Goal: Task Accomplishment & Management: Use online tool/utility

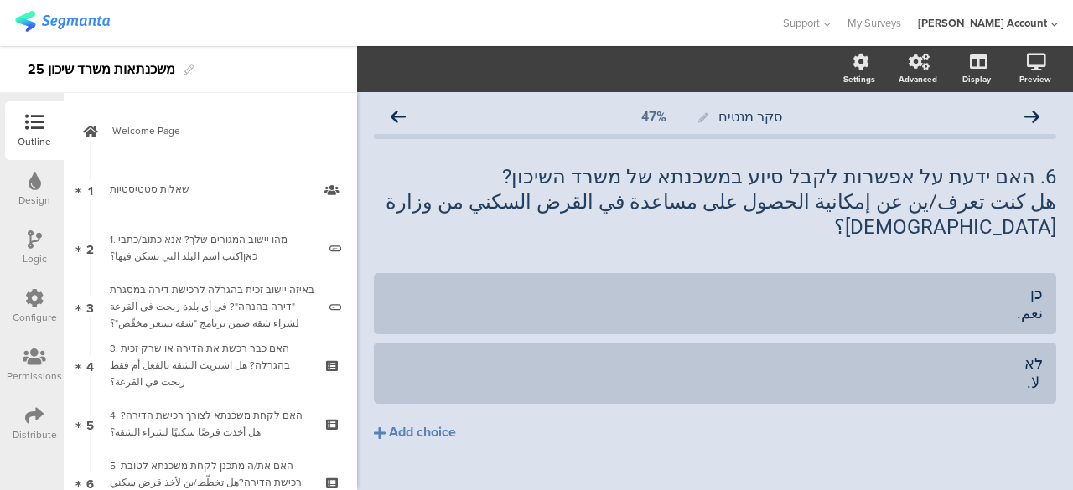
click at [36, 230] on icon at bounding box center [35, 239] width 14 height 18
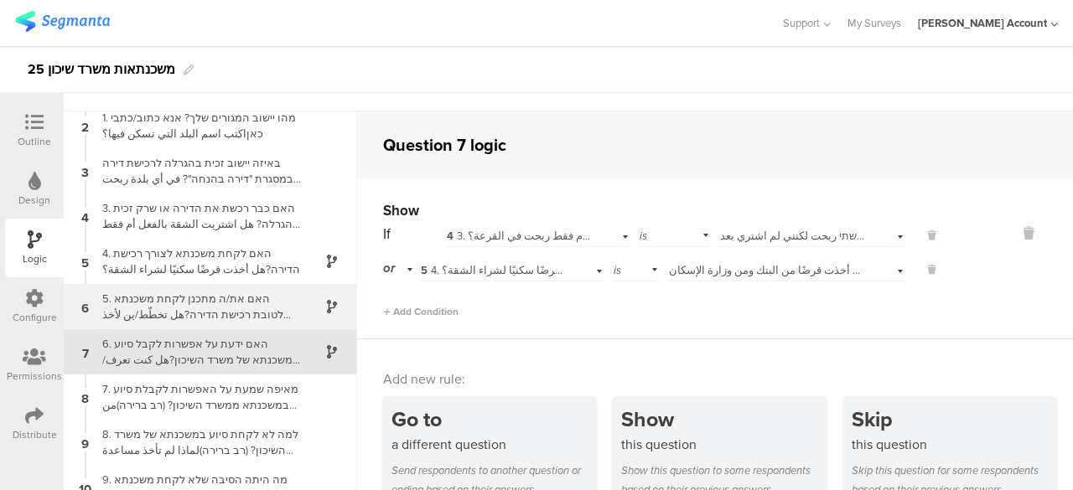
scroll to position [96, 0]
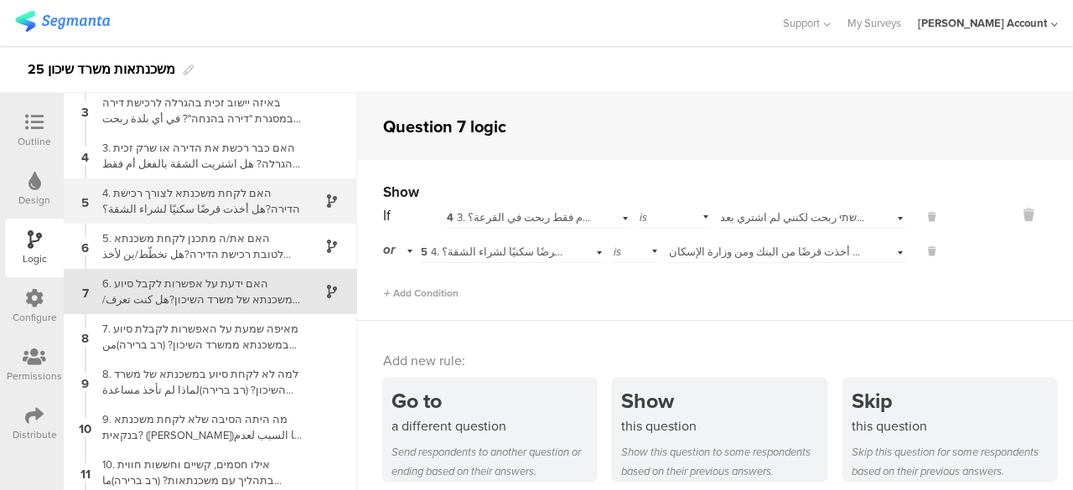
click at [206, 202] on div "4. האם לקחת משכנתא לצורך רכישת הדירה?هل أخذت قرضًا سكنيًا لشراء الشقة؟" at bounding box center [197, 201] width 210 height 32
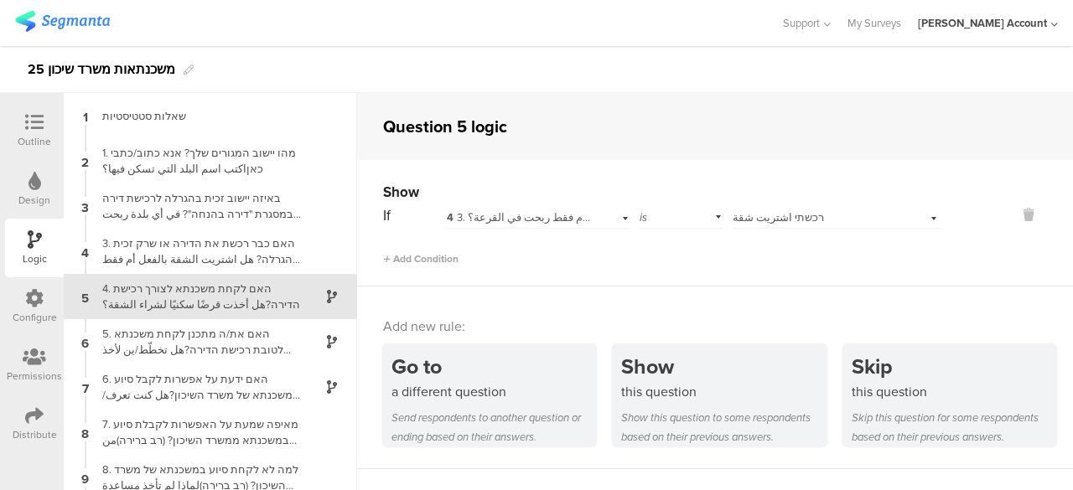
scroll to position [5, 0]
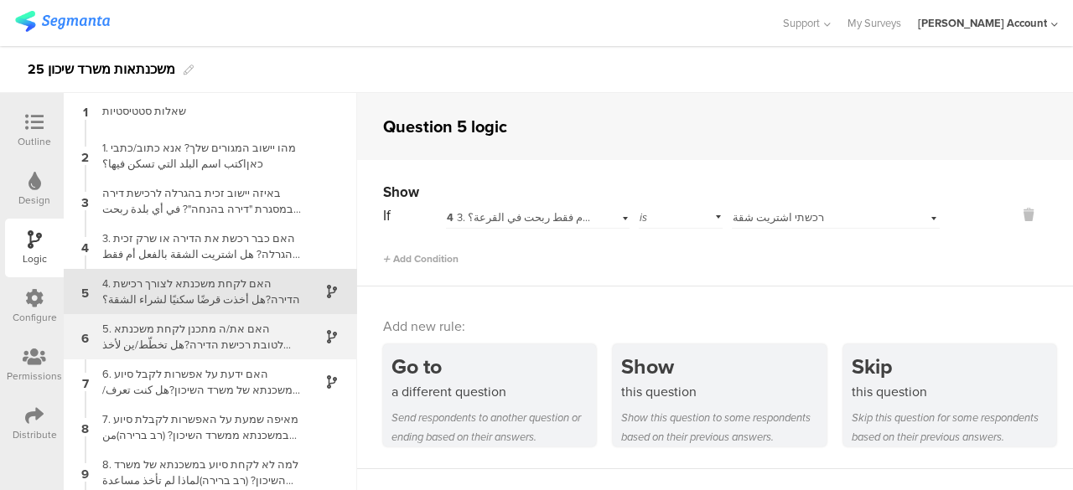
click at [243, 332] on div "5. האם את/ה מתכנן לקחת משכנתא לטובת רכישת הדירה?هل تخطّط/ين لأخذ قرض سكني لشراء…" at bounding box center [197, 337] width 210 height 32
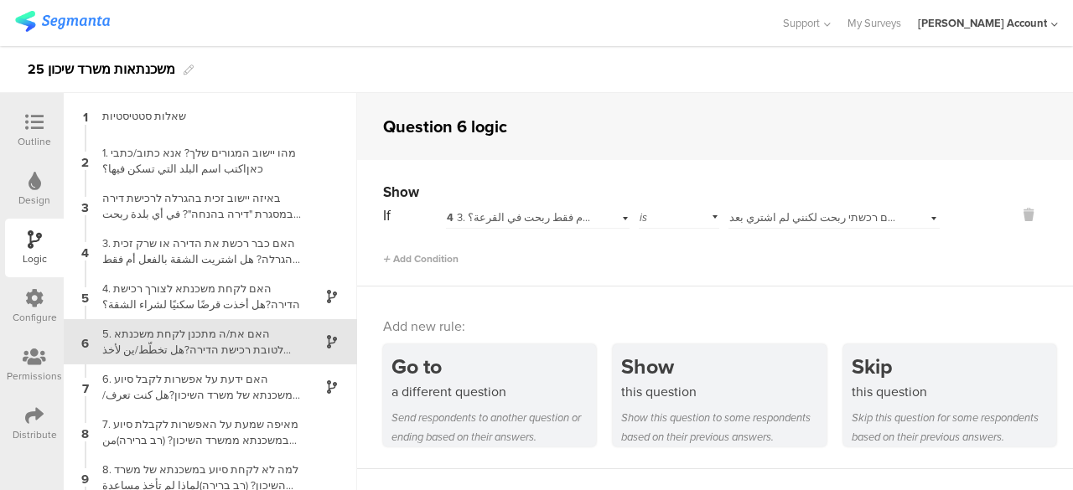
scroll to position [50, 0]
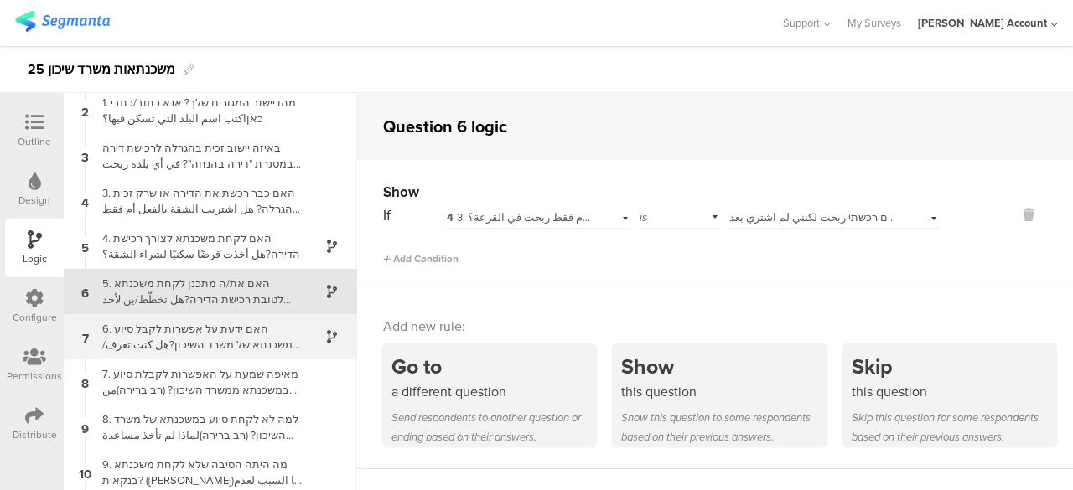
click at [224, 334] on div "6. האם ידעת על אפשרות לקבל סיוע במשכנתא של משרד השיכון?هل كنت تعرف/ين عن إمكاني…" at bounding box center [197, 337] width 210 height 32
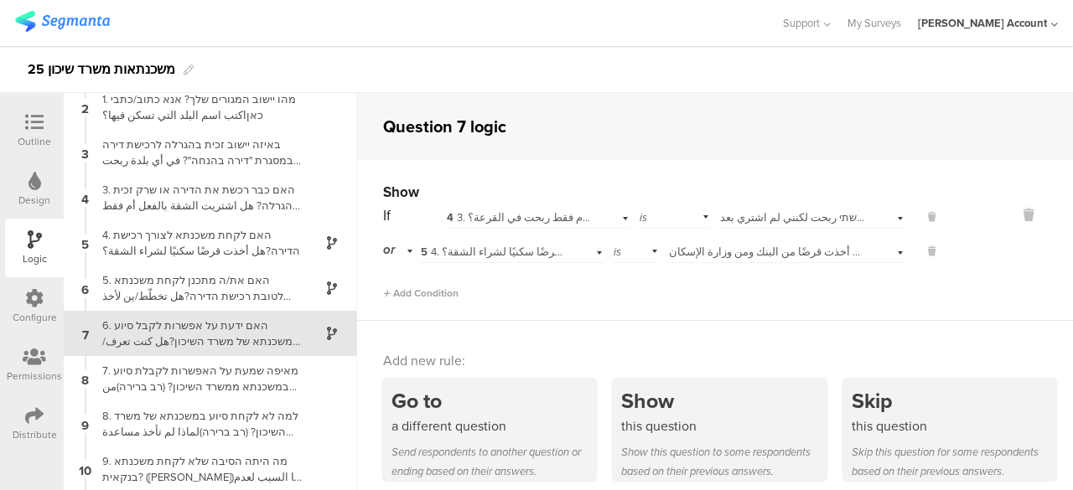
scroll to position [96, 0]
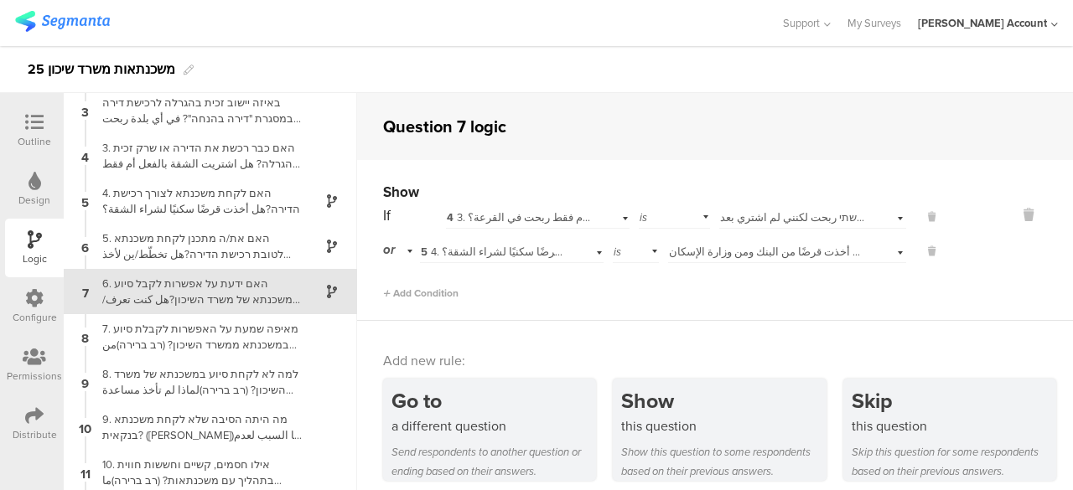
click at [706, 254] on span "כן, לקחתי משכנתא מהבנק וממשרד השיכון نعم، أخذت قرضًا من البنك ومن وزارة الإسكان." at bounding box center [871, 252] width 405 height 16
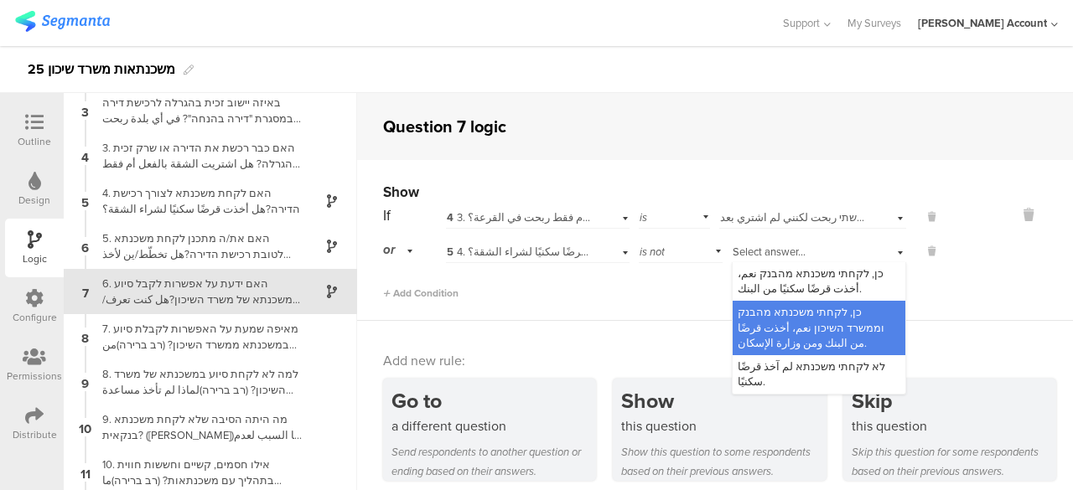
click at [733, 252] on span "Select answer..." at bounding box center [769, 252] width 73 height 16
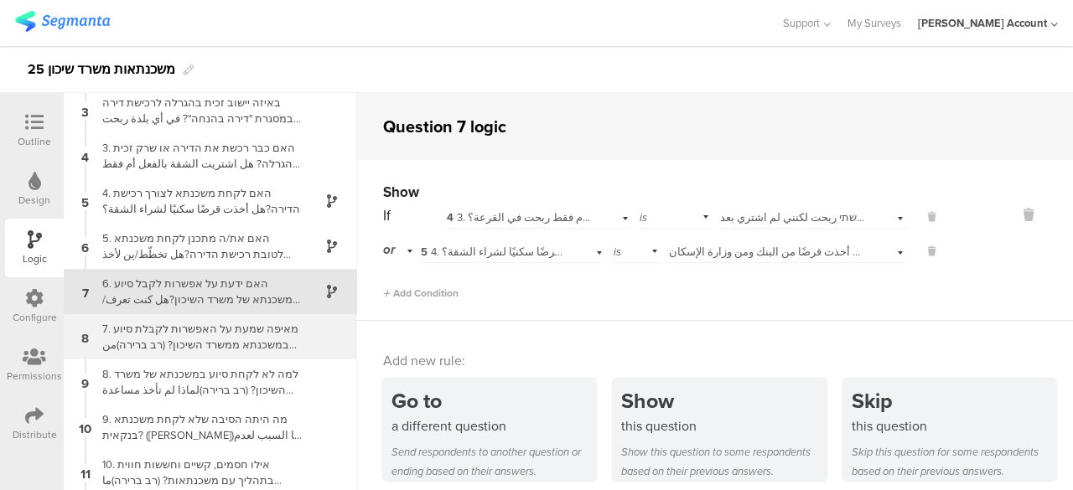
click at [236, 338] on div "7. מאיפה שמעת על האפשרות לקבלת סיוע במשכנתא ממשרד השיכון? (רב ברירה)من أين سمعت…" at bounding box center [197, 337] width 210 height 32
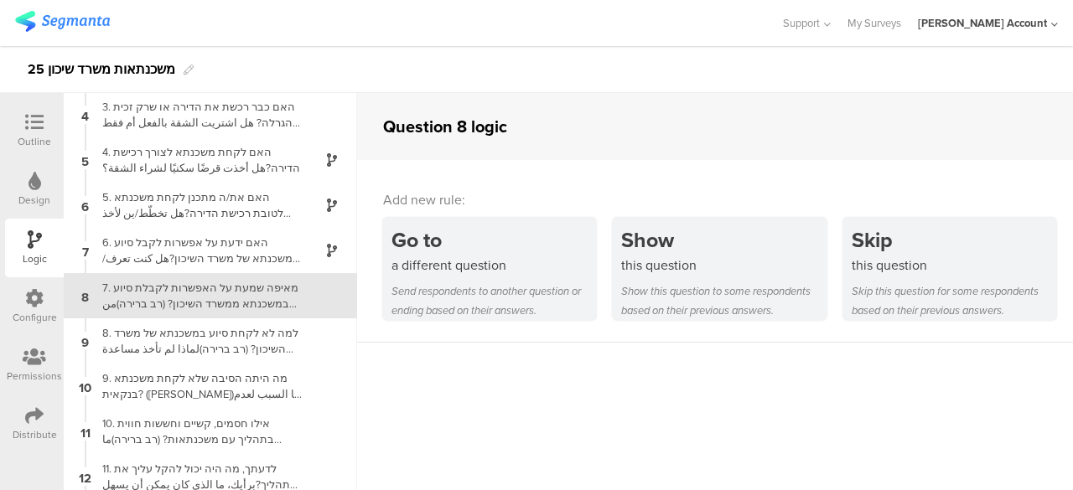
scroll to position [141, 0]
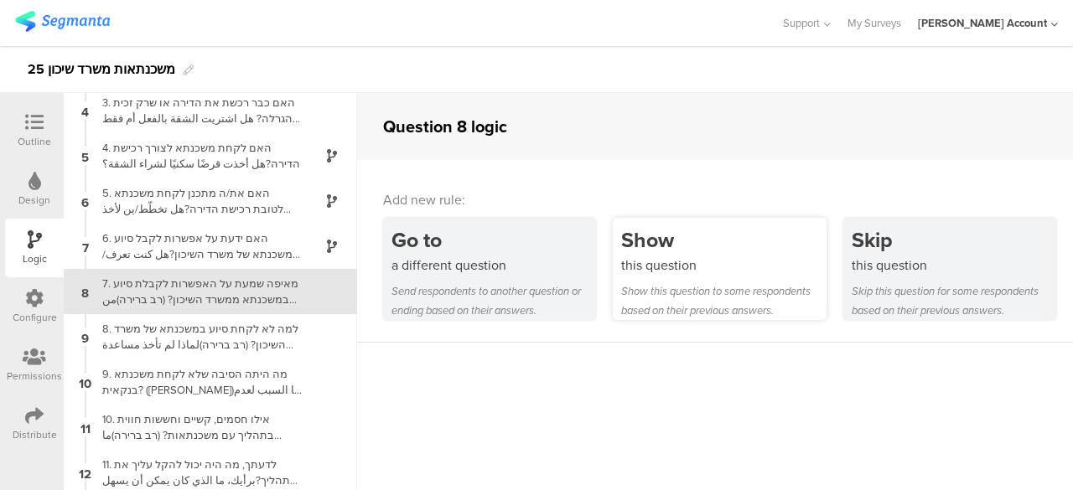
click at [681, 285] on div "Show this question to some respondents based on their previous answers." at bounding box center [723, 301] width 205 height 39
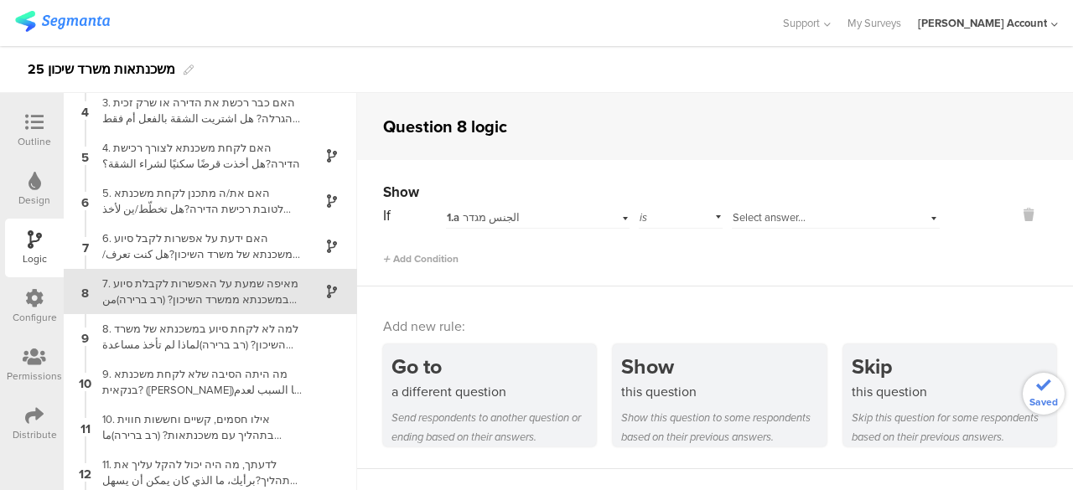
click at [585, 220] on div "1.a الجنس מגדר" at bounding box center [519, 217] width 145 height 15
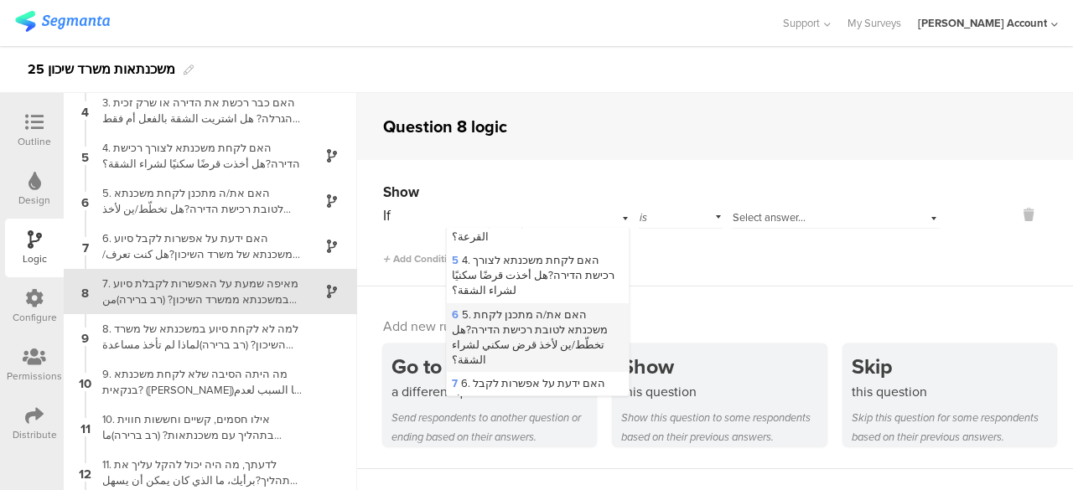
scroll to position [335, 0]
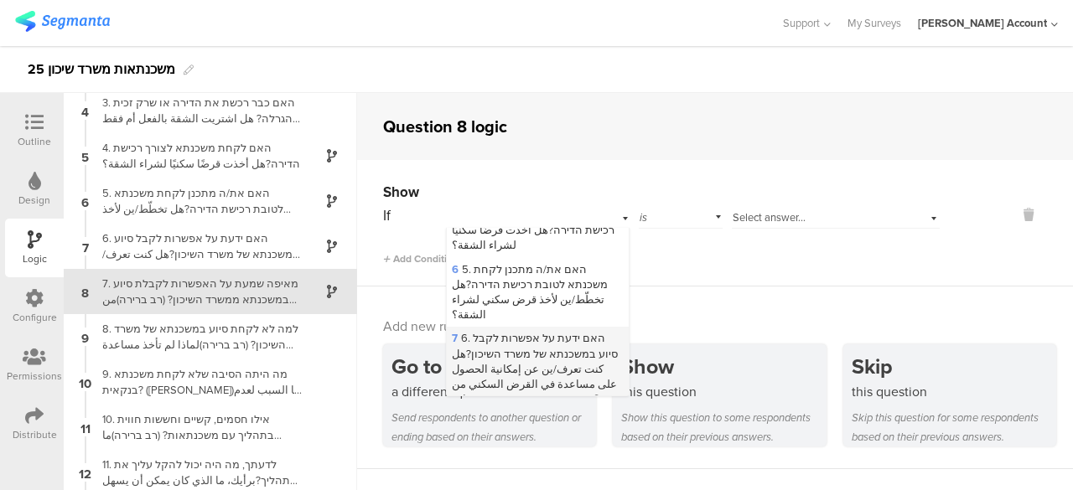
click at [523, 330] on span "7 6. האם ידעת על אפשרות לקבל סיוע במשכנתא של משרד השיכון?هل كنت تعرف/ين عن إمكا…" at bounding box center [535, 368] width 166 height 77
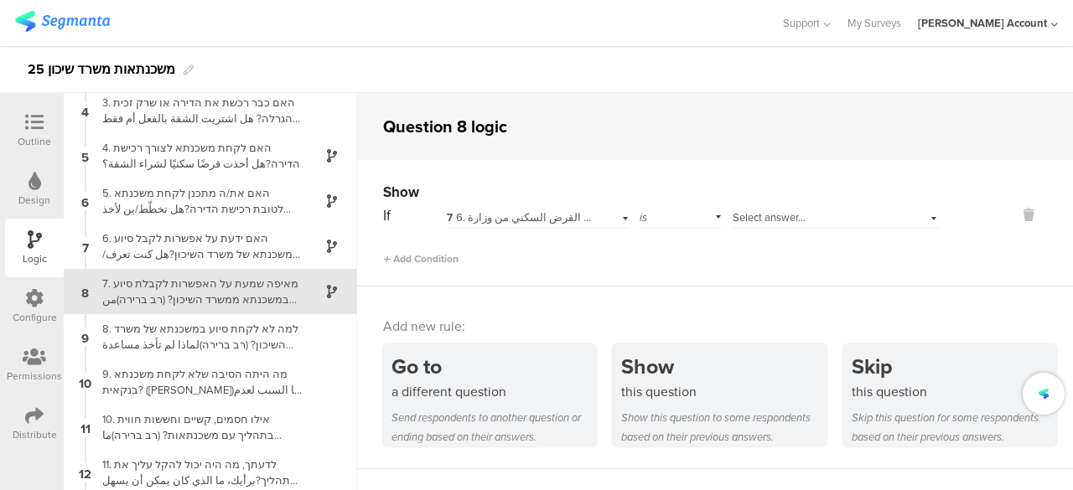
click at [825, 215] on div "Select answer..." at bounding box center [816, 217] width 167 height 15
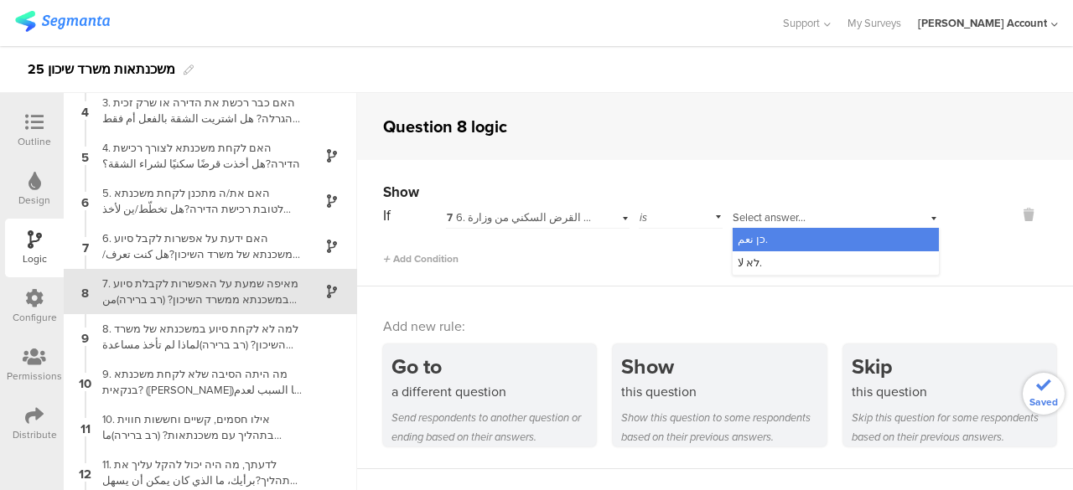
click at [764, 239] on div "כן نعم." at bounding box center [836, 239] width 206 height 23
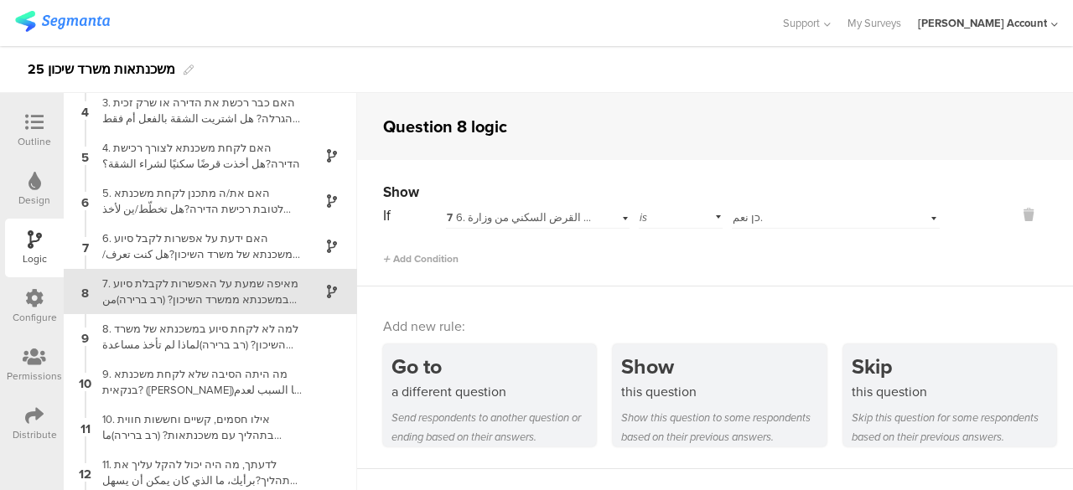
click at [694, 246] on div "Add Condition" at bounding box center [661, 251] width 557 height 29
click at [439, 256] on span "Add Condition" at bounding box center [420, 258] width 75 height 15
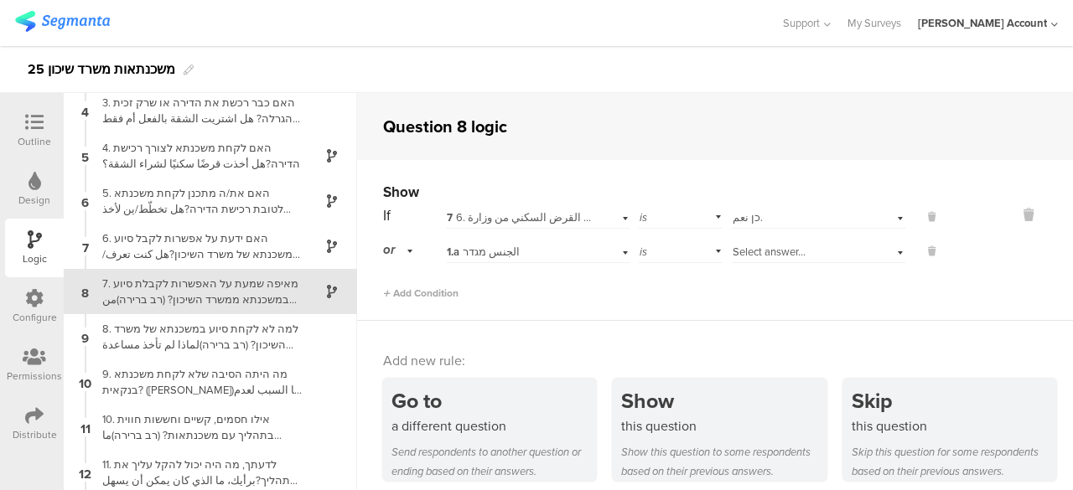
click at [551, 258] on div "1.a الجنس מגדר" at bounding box center [519, 252] width 145 height 15
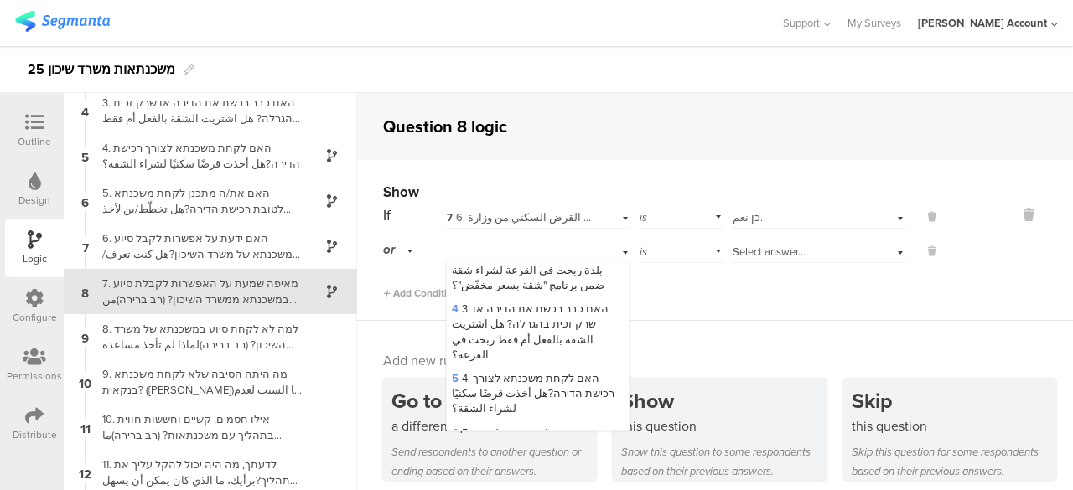
scroll to position [251, 0]
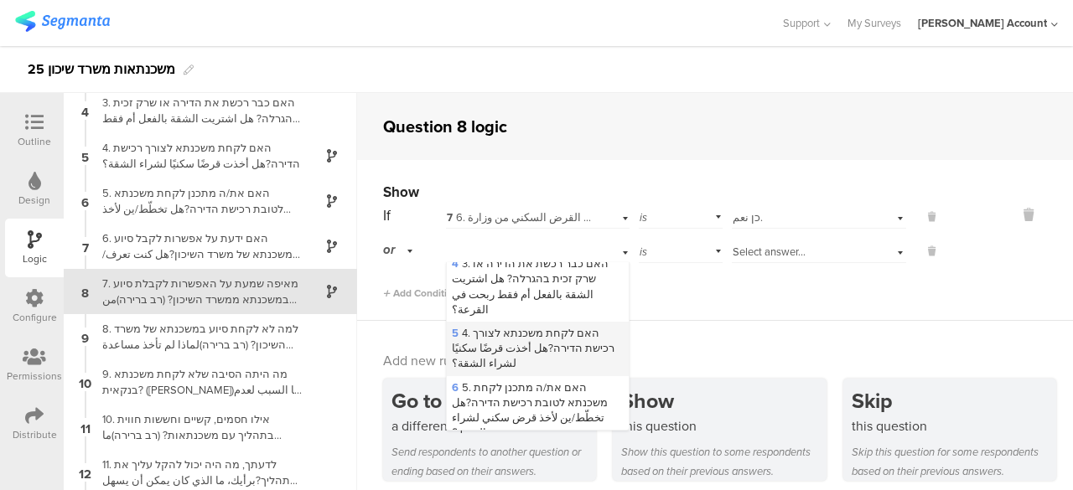
click at [543, 341] on span "5 4. האם לקחת משכנתא לצורך רכישת הדירה?هل أخذت قرضًا سكنيًا لشراء الشقة؟" at bounding box center [533, 348] width 163 height 46
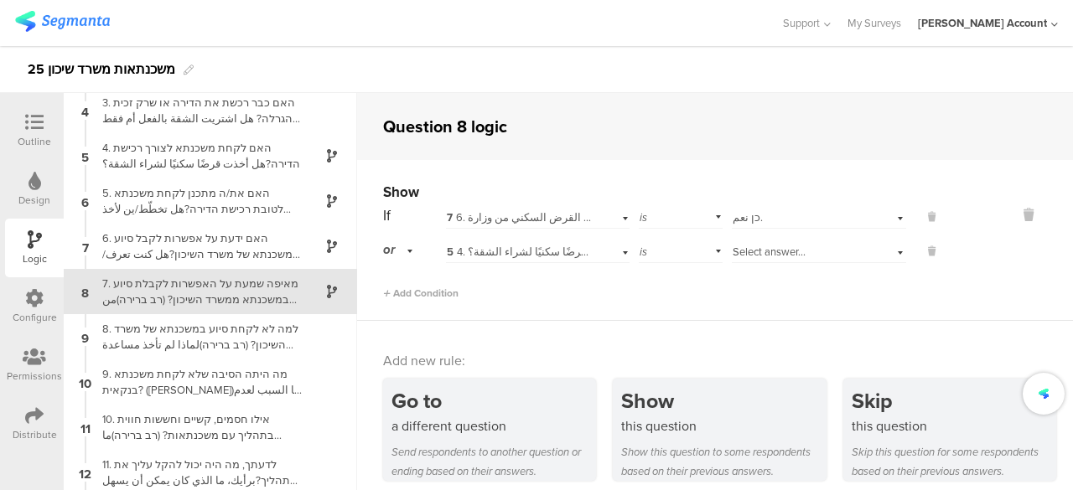
click at [753, 249] on span "Select answer..." at bounding box center [769, 252] width 73 height 16
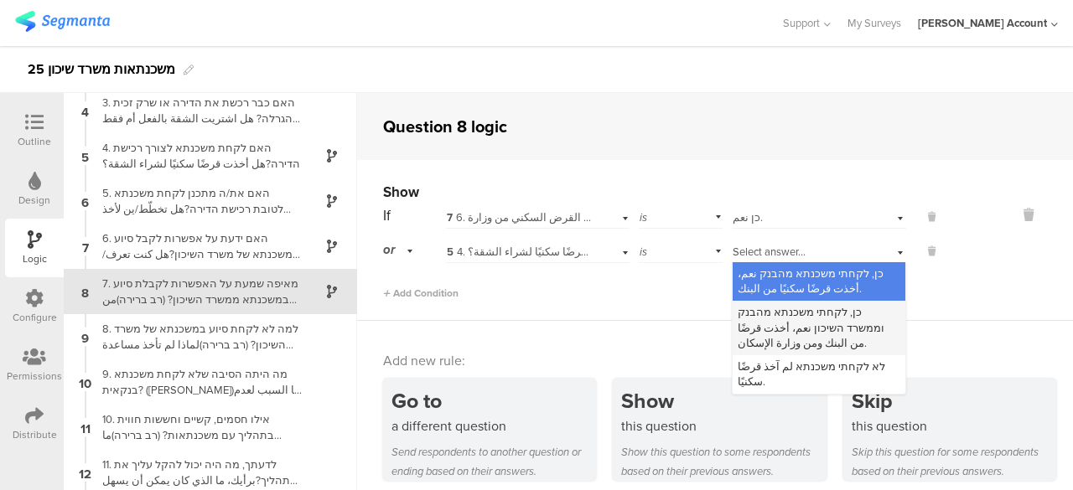
click at [754, 314] on span "כן, לקחתי משכנתא מהבנק וממשרד השיכון نعم، أخذت قرضًا من البنك ومن وزارة الإسكان." at bounding box center [811, 327] width 147 height 46
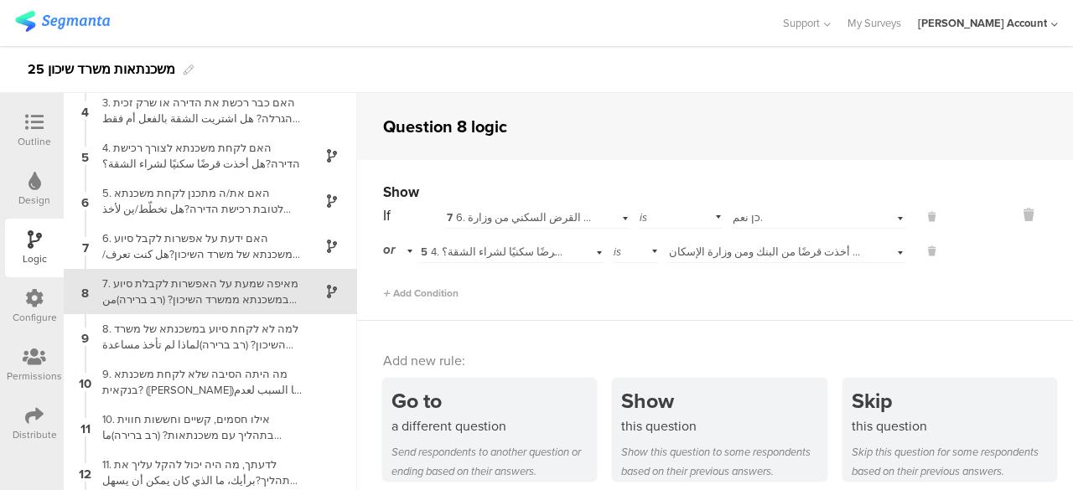
click at [748, 299] on div "Add Condition" at bounding box center [661, 286] width 557 height 29
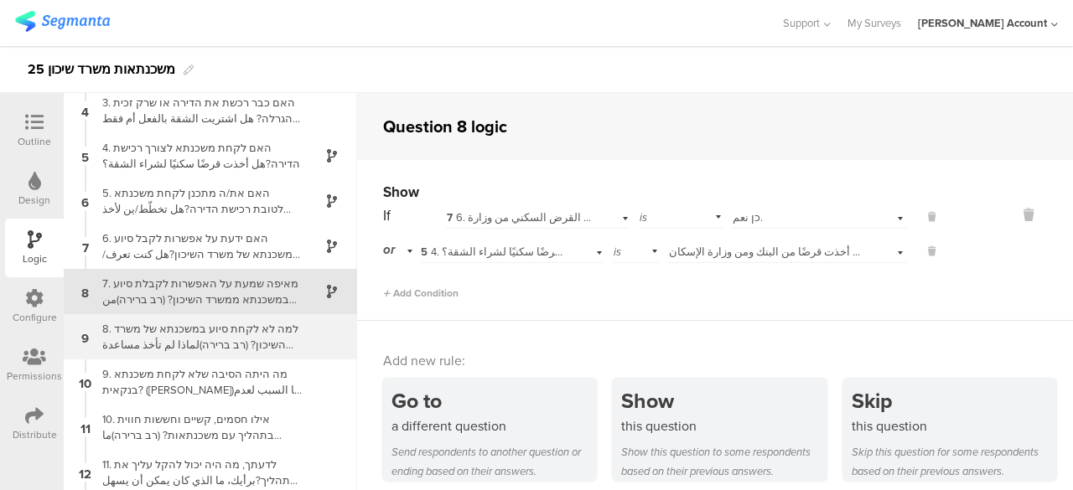
click at [246, 329] on div "8. למה לא לקחת סיוע במשכנתא של משרד השיכון? (רב ברירה)لماذا لم تأخذ مساعدة في ا…" at bounding box center [197, 337] width 210 height 32
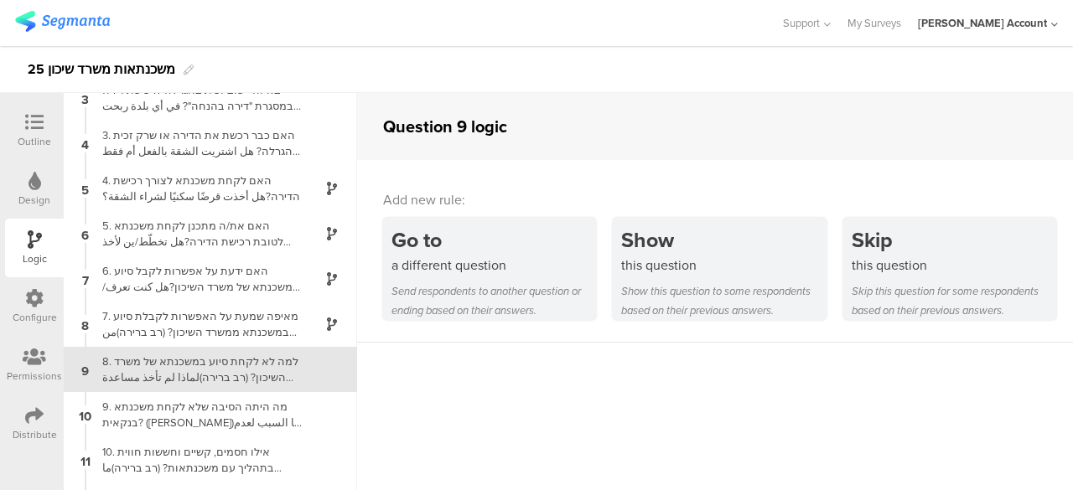
scroll to position [186, 0]
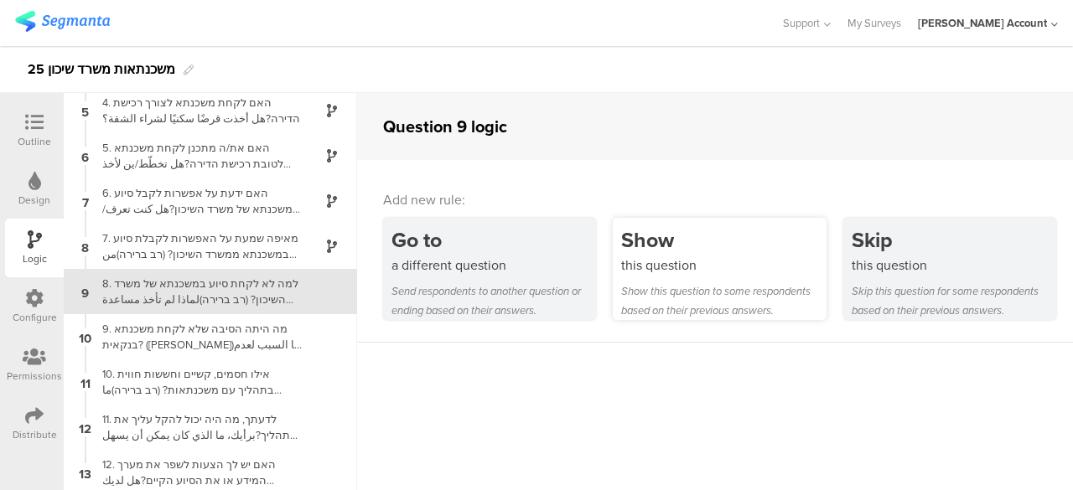
click at [743, 257] on div "this question" at bounding box center [723, 265] width 205 height 19
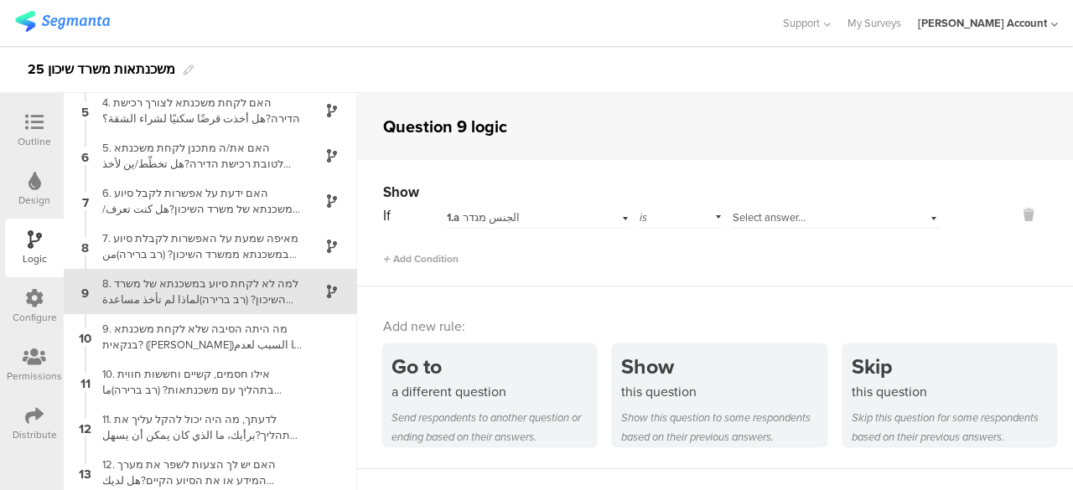
click at [517, 217] on div "1.a الجنس מגדר" at bounding box center [519, 217] width 145 height 15
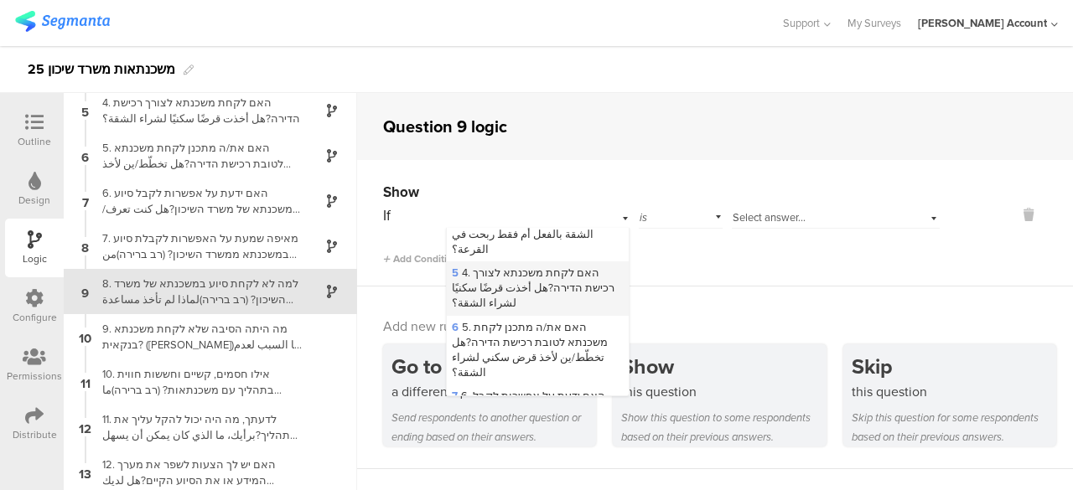
scroll to position [251, 0]
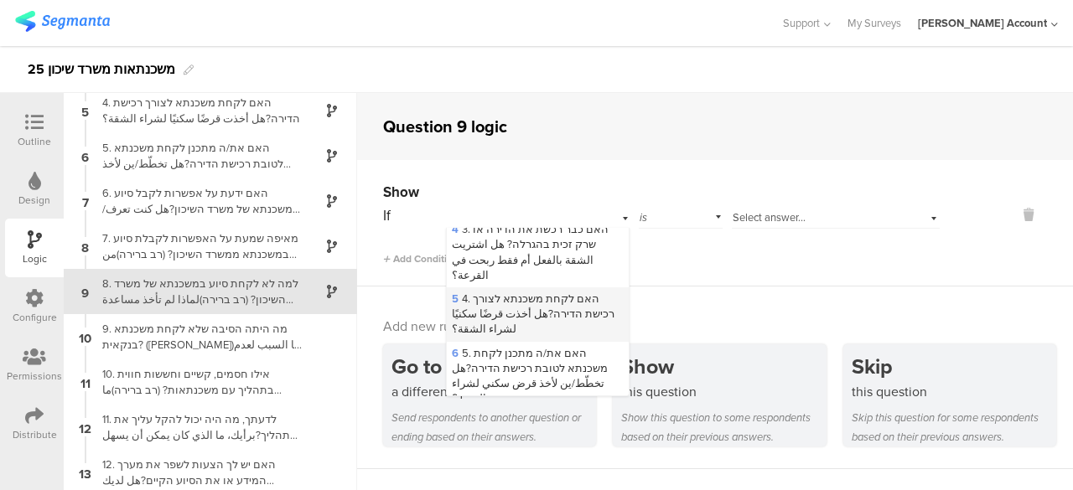
click at [510, 303] on span "5 4. האם לקחת משכנתא לצורך רכישת הדירה?هل أخذت قرضًا سكنيًا لشراء الشقة؟" at bounding box center [533, 314] width 163 height 46
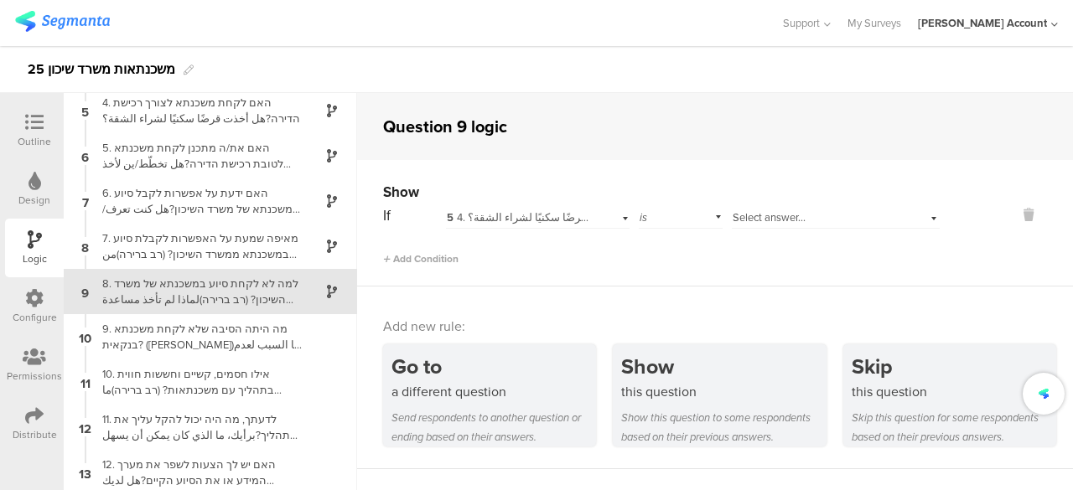
click at [766, 217] on span "Select answer..." at bounding box center [769, 218] width 73 height 16
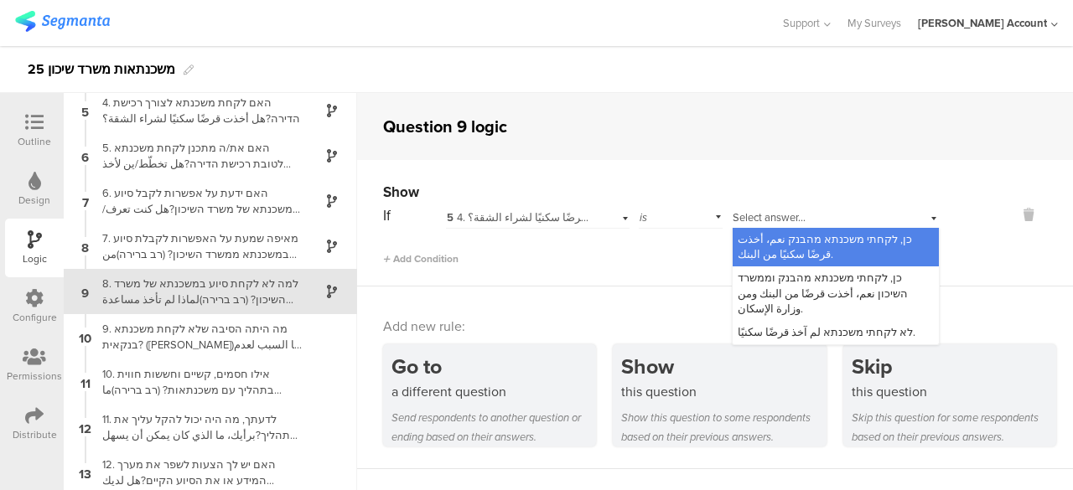
click at [773, 236] on span "כן, לקחתי משכנתא מהבנק نعم، أخذت قرضًا سكنيًا من البنك." at bounding box center [825, 246] width 174 height 31
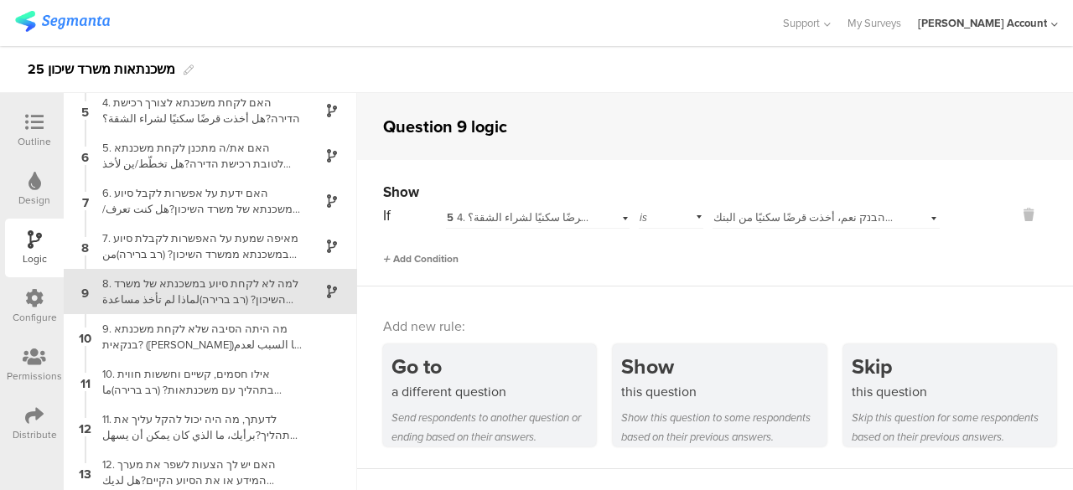
click at [429, 257] on span "Add Condition" at bounding box center [420, 258] width 75 height 15
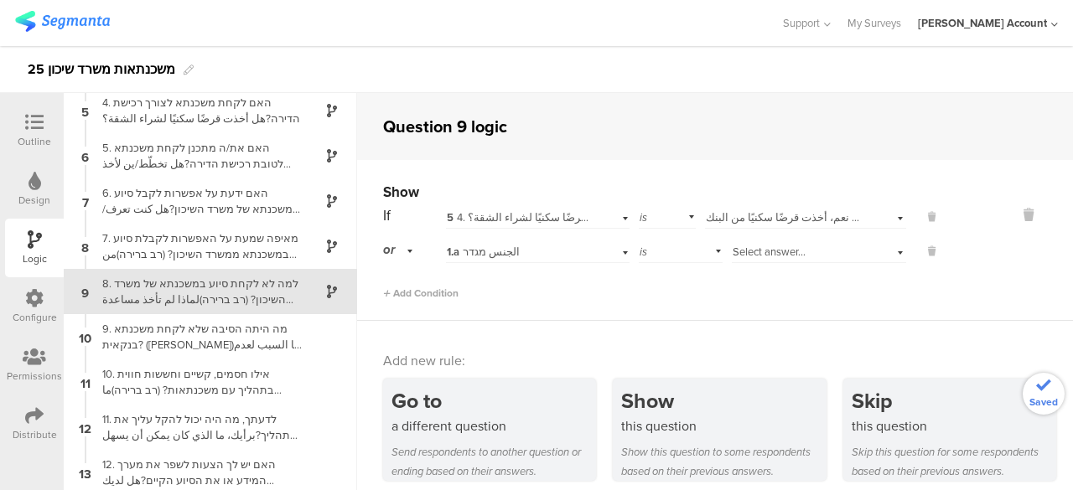
click at [535, 251] on div "1.a الجنس מגדר" at bounding box center [519, 252] width 145 height 15
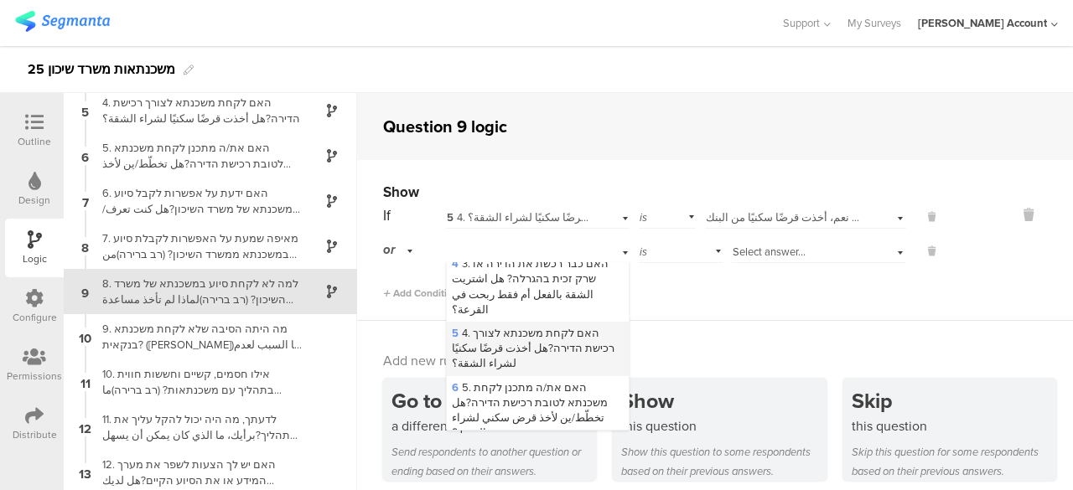
click at [521, 339] on span "5 4. האם לקחת משכנתא לצורך רכישת הדירה?هل أخذت قرضًا سكنيًا لشراء الشقة؟" at bounding box center [533, 348] width 163 height 46
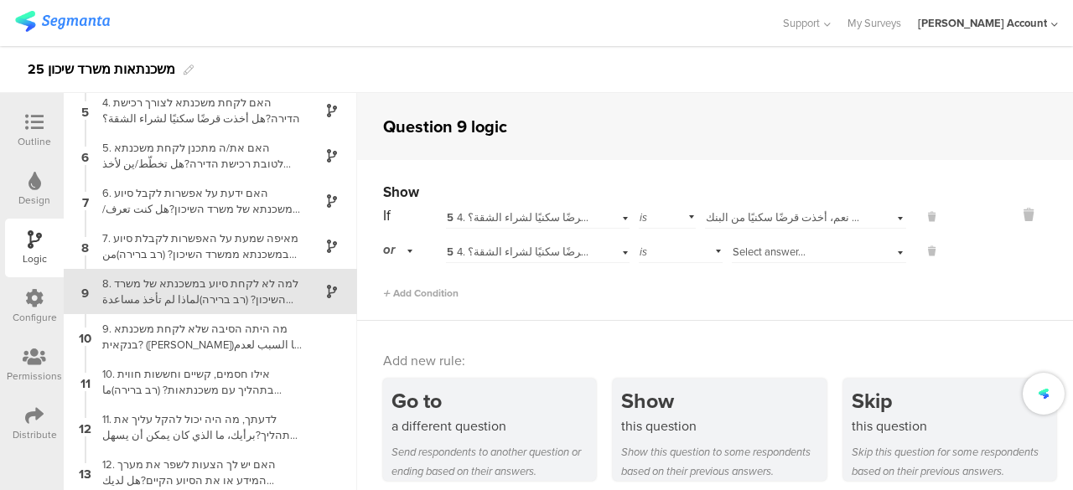
click at [752, 251] on span "Select answer..." at bounding box center [769, 252] width 73 height 16
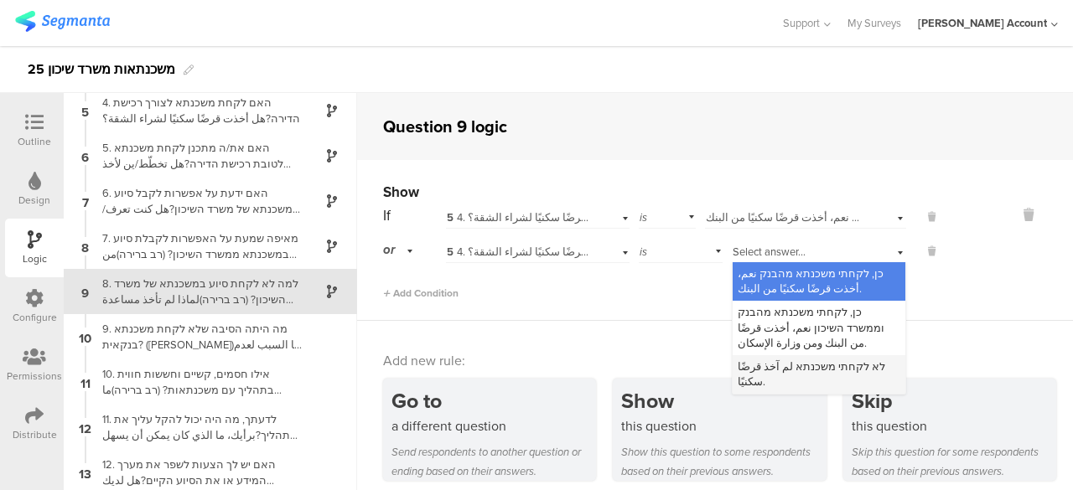
click at [758, 364] on span "לא לקחתי משכנתא لم آخذ قرضًا سكنيًا." at bounding box center [812, 374] width 148 height 31
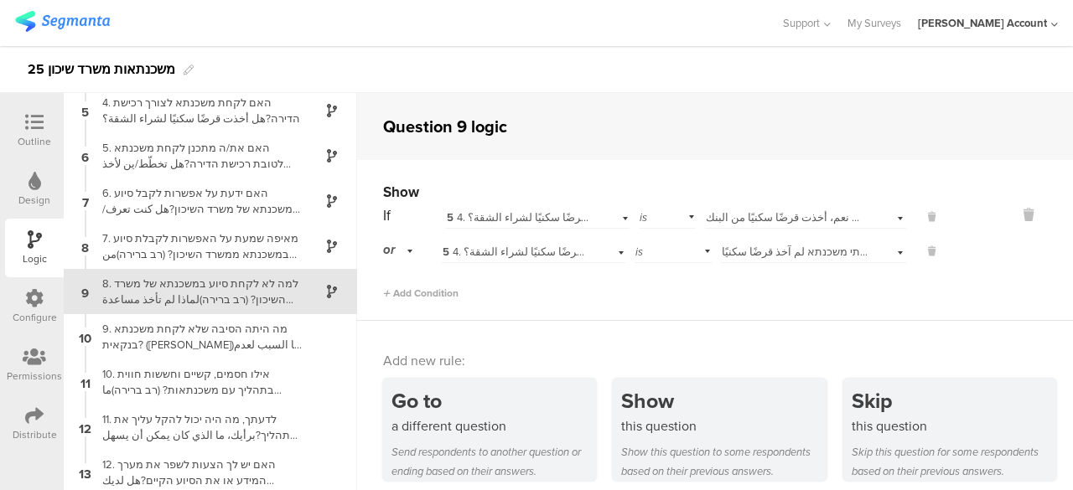
click at [753, 306] on div "Show If 5 4. האם לקחת משכנתא לצורך רכישת הדירה?هل أخذت قرضًا سكنيًا لشراء الشقة…" at bounding box center [715, 240] width 716 height 161
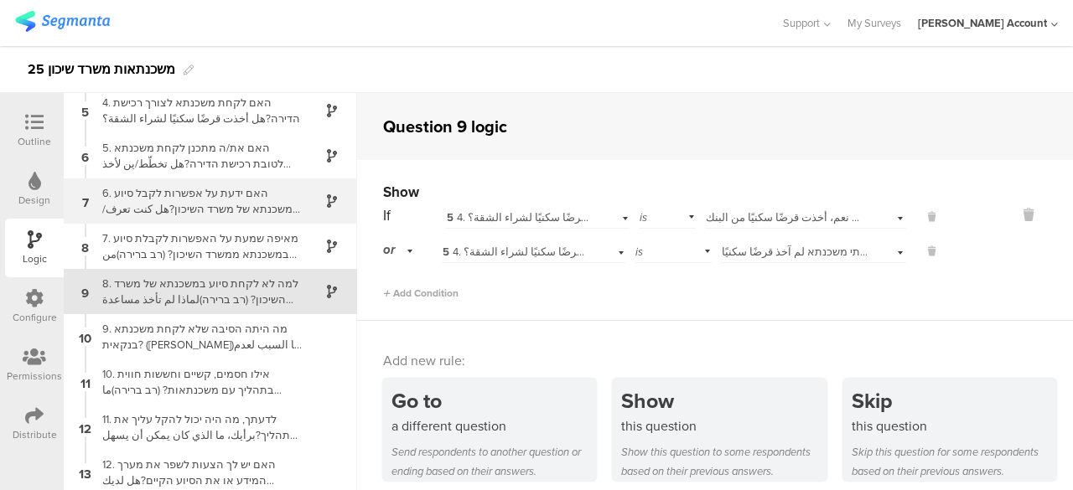
click at [266, 201] on div "6. האם ידעת על אפשרות לקבל סיוע במשכנתא של משרד השיכון?هل كنت تعرف/ين عن إمكاني…" at bounding box center [197, 201] width 210 height 32
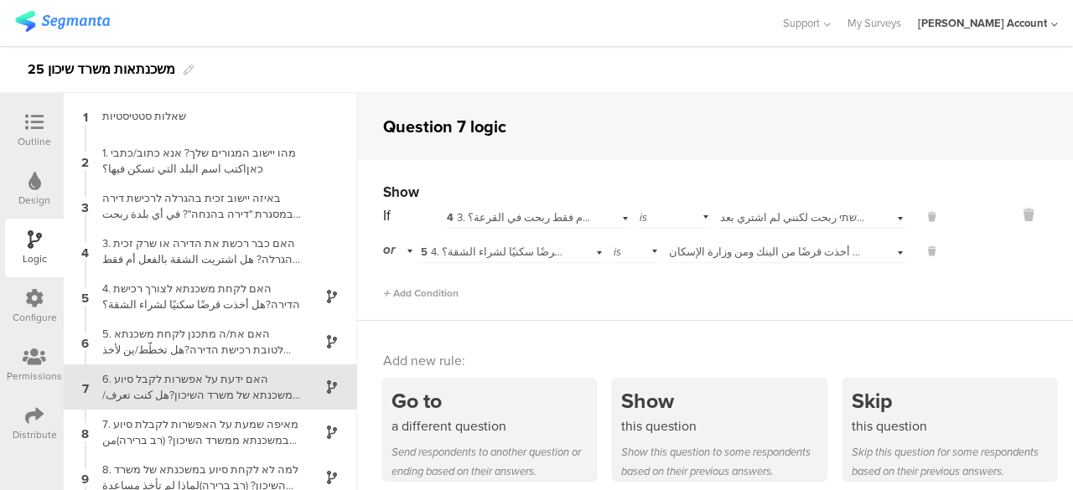
scroll to position [96, 0]
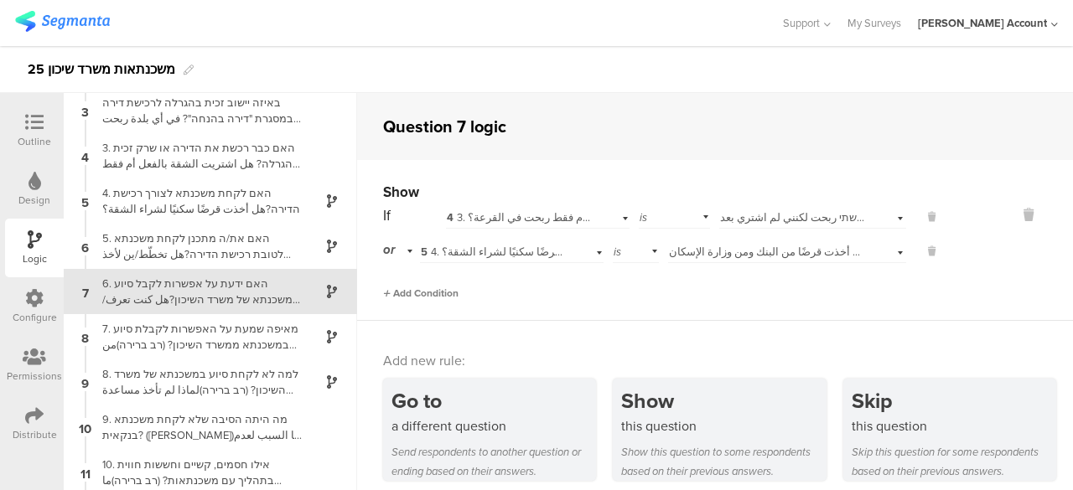
click at [424, 290] on span "Add Condition" at bounding box center [420, 293] width 75 height 15
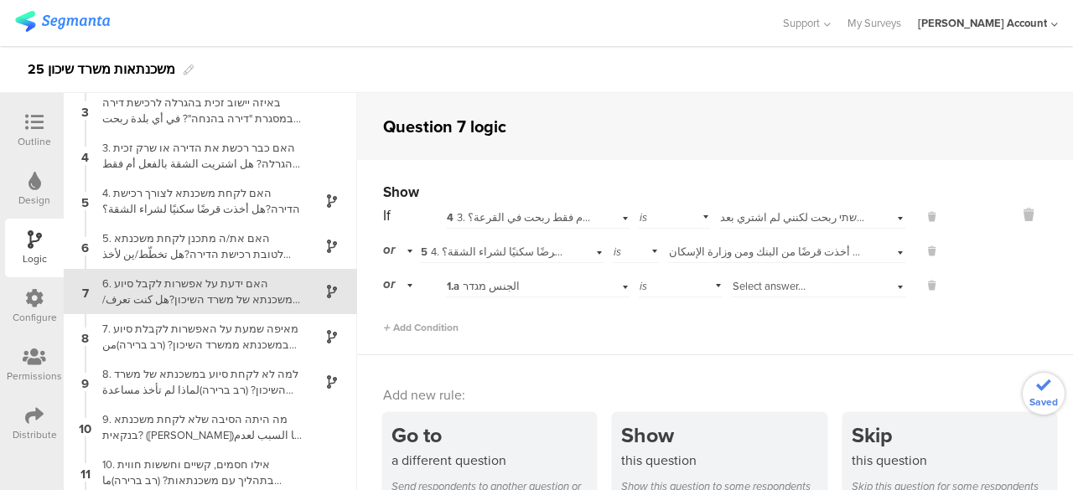
click at [521, 289] on div "1.a الجنس מגדר" at bounding box center [519, 286] width 145 height 15
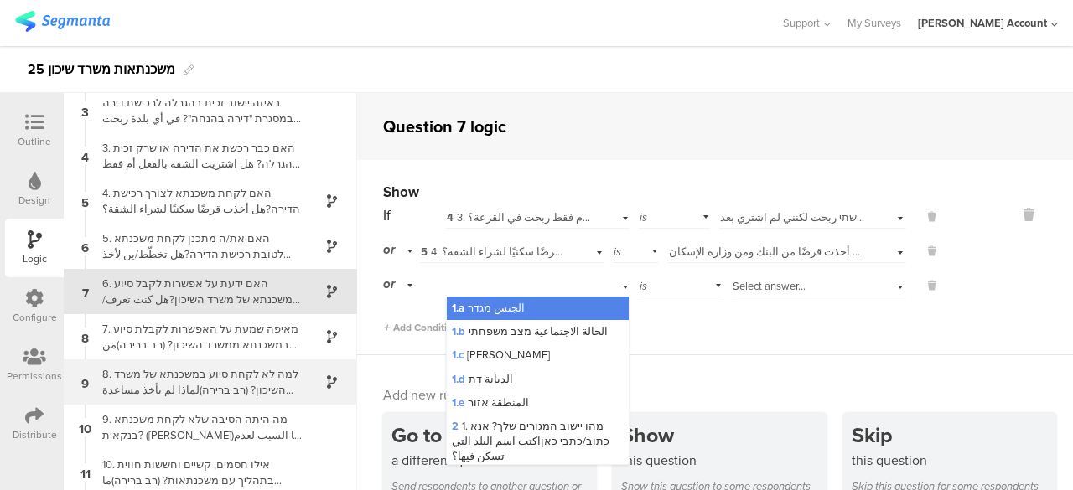
click at [226, 375] on div "8. למה לא לקחת סיוע במשכנתא של משרד השיכון? (רב ברירה)لماذا لم تأخذ مساعدة في ا…" at bounding box center [197, 382] width 210 height 32
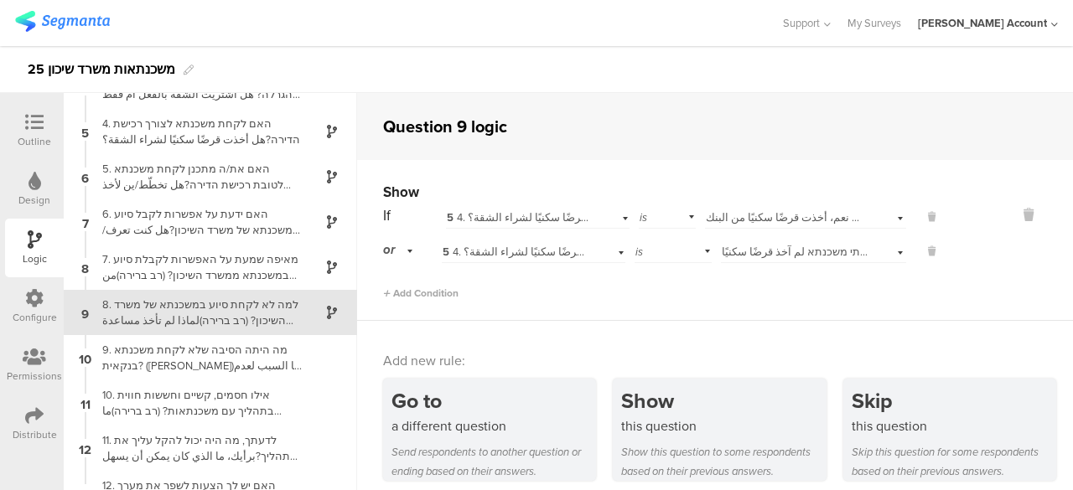
scroll to position [186, 0]
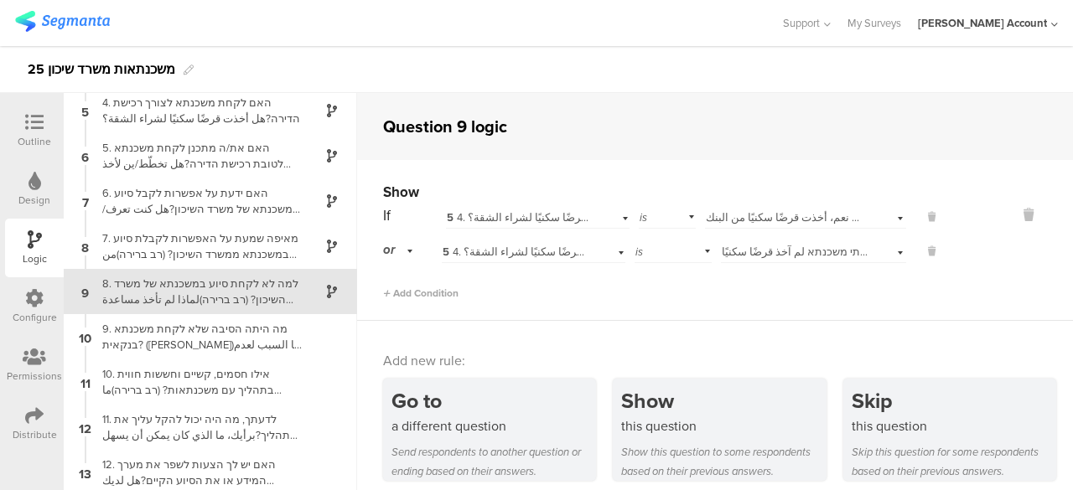
click at [563, 306] on div "Show If 5 4. האם לקחת משכנתא לצורך רכישת הדירה?هل أخذت قرضًا سكنيًا لشراء الشقة…" at bounding box center [715, 240] width 716 height 161
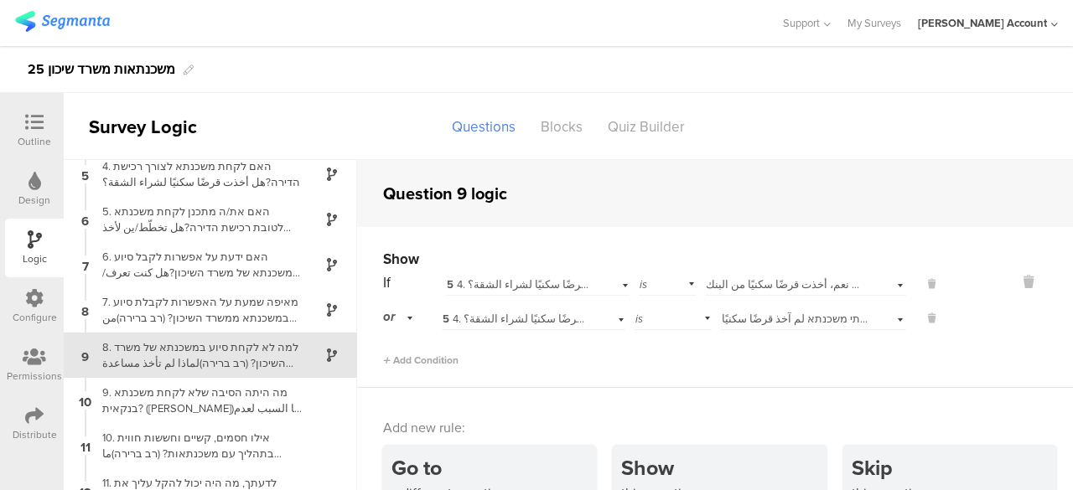
scroll to position [190, 0]
click at [447, 360] on span "Add Condition" at bounding box center [420, 360] width 75 height 15
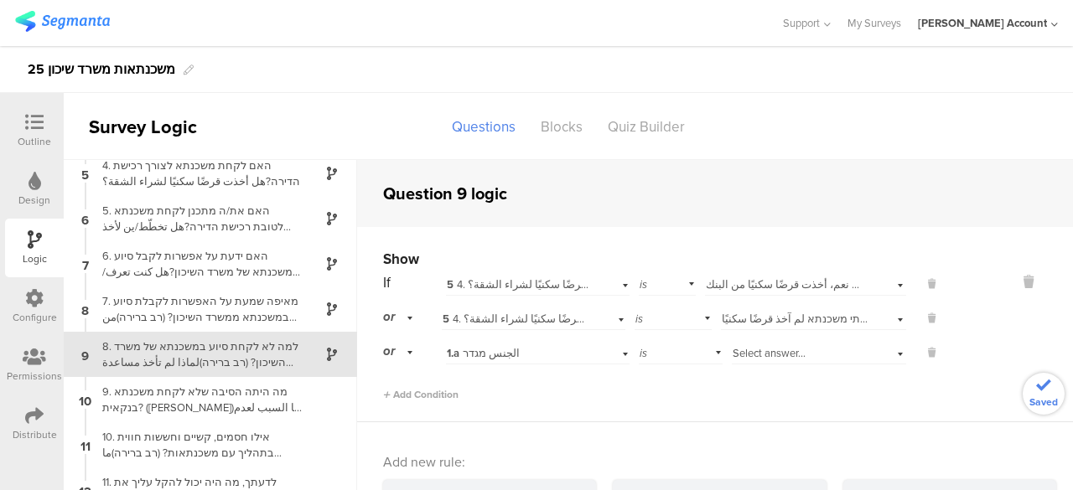
click at [543, 355] on div "1.a الجنس מגדר" at bounding box center [519, 353] width 145 height 15
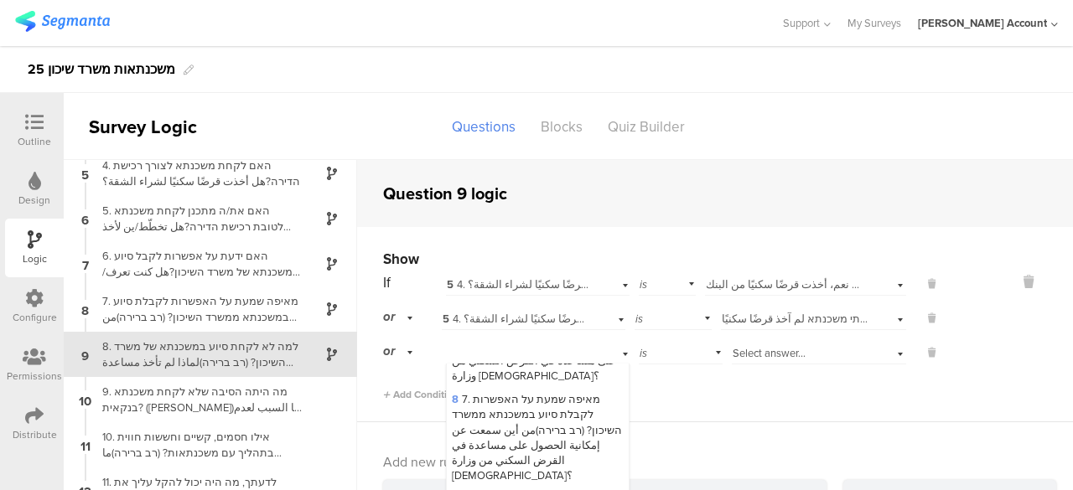
scroll to position [419, 0]
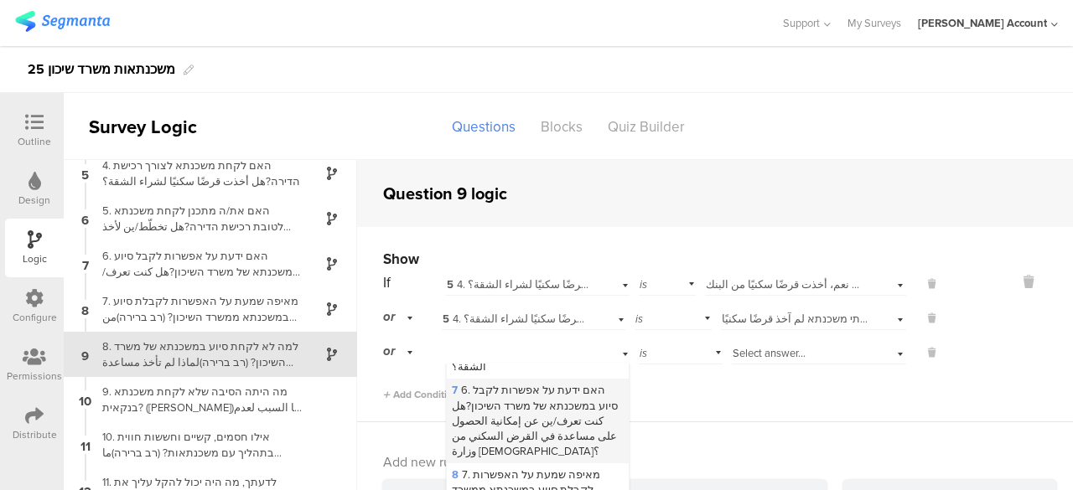
click at [511, 397] on span "7 6. האם ידעת על אפשרות לקבל סיוע במשכנתא של משרד השיכון?هل كنت تعرف/ين عن إمكا…" at bounding box center [535, 420] width 166 height 77
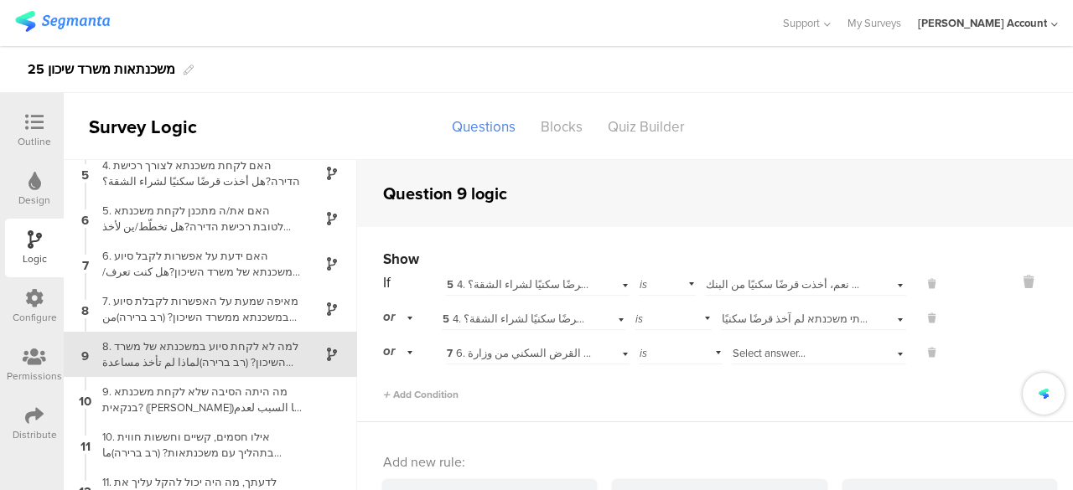
click at [751, 347] on span "Select answer..." at bounding box center [769, 353] width 73 height 16
click at [744, 373] on span "כן نعم." at bounding box center [753, 375] width 30 height 16
click at [694, 373] on div "Add Condition" at bounding box center [661, 387] width 557 height 29
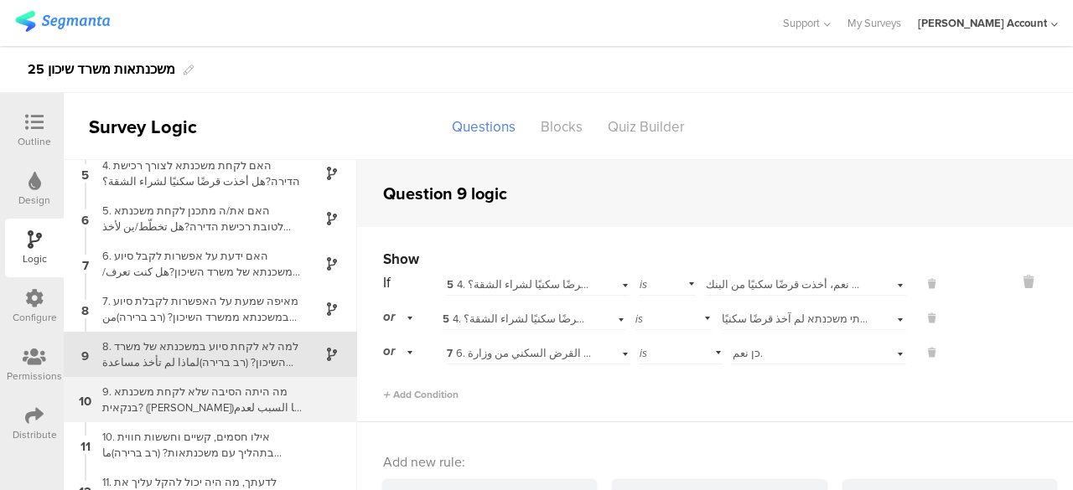
click at [174, 396] on div "9. מה היתה הסיבה שלא לקחת משכנתא בנקאית? (רב ברירה)ما السبب لعدم أخذ قرض سكني م…" at bounding box center [197, 400] width 210 height 32
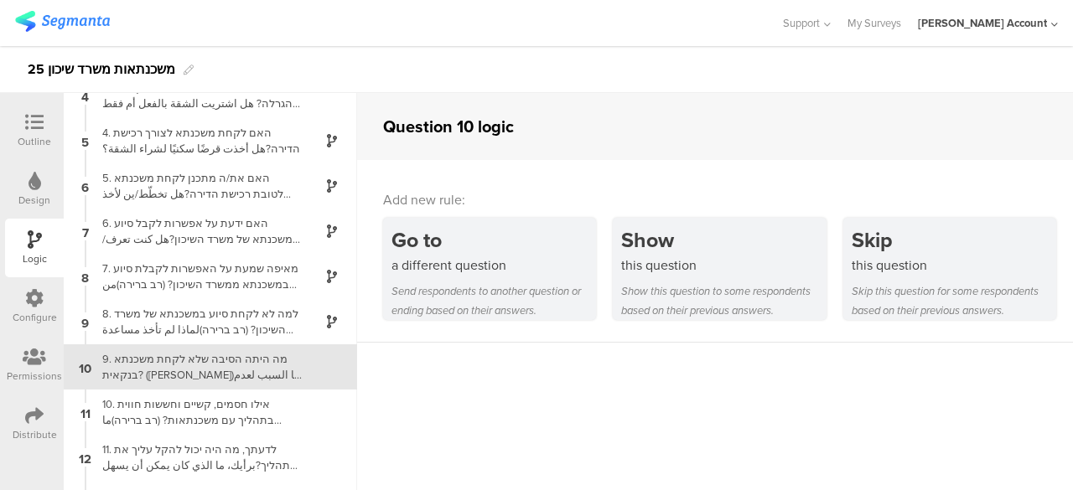
scroll to position [190, 0]
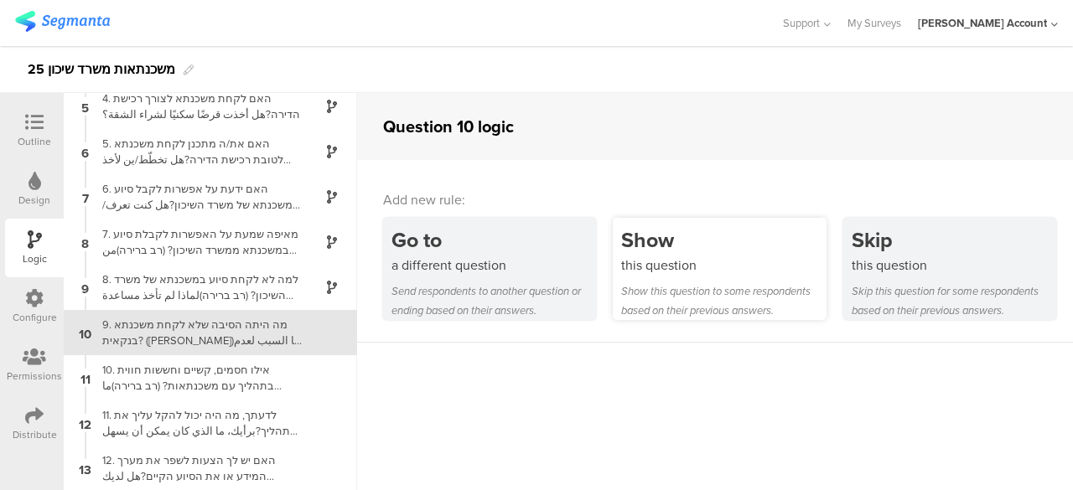
click at [749, 291] on div "Show this question to some respondents based on their previous answers." at bounding box center [723, 301] width 205 height 39
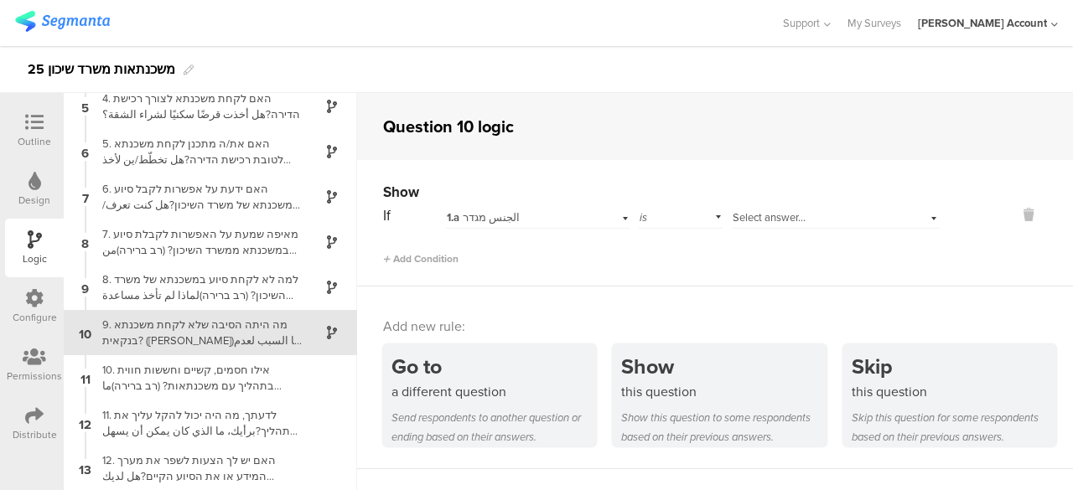
click at [736, 220] on span "Select answer..." at bounding box center [769, 218] width 73 height 16
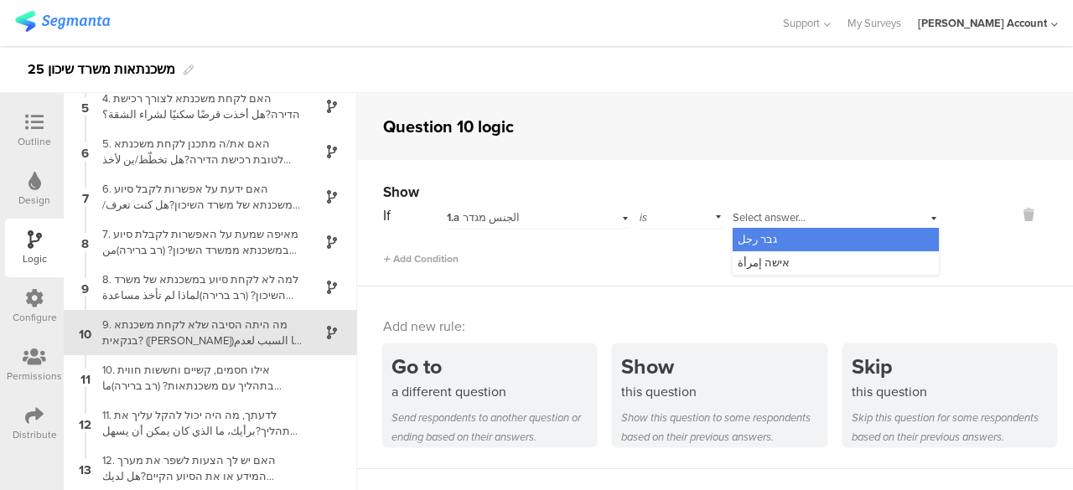
click at [498, 218] on span "1.a الجنس מגדר" at bounding box center [483, 218] width 73 height 16
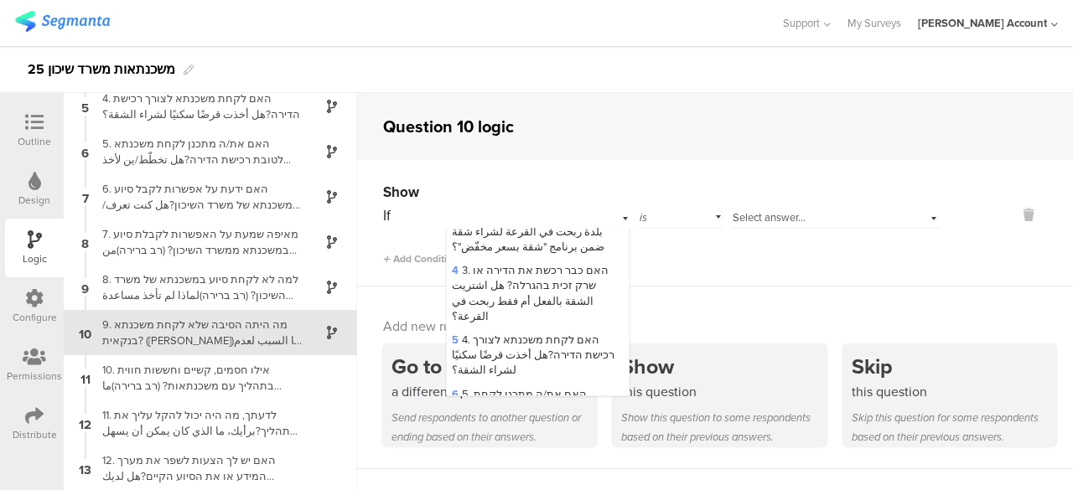
scroll to position [215, 0]
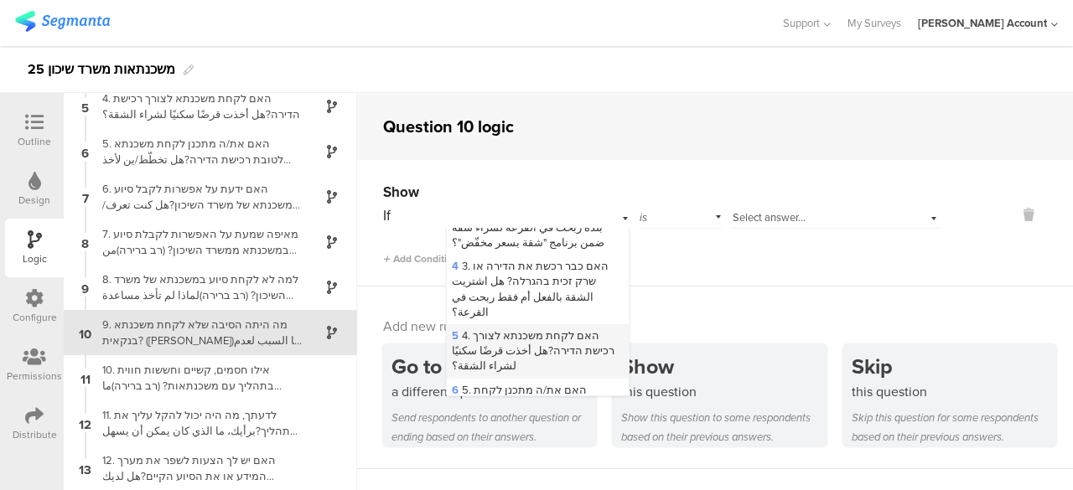
click at [566, 328] on span "5 4. האם לקחת משכנתא לצורך רכישת הדירה?هل أخذت قرضًا سكنيًا لشراء الشقة؟" at bounding box center [533, 351] width 163 height 46
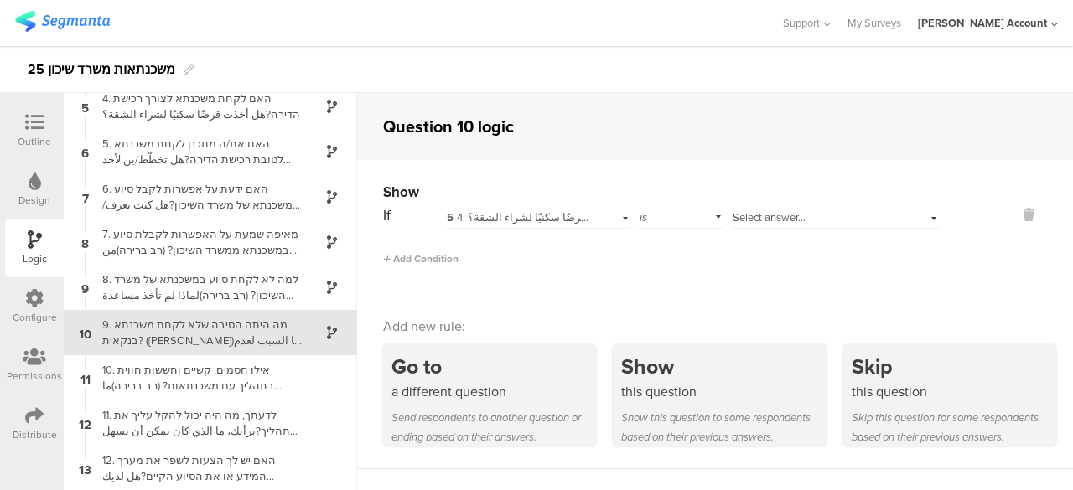
click at [778, 215] on span "Select answer..." at bounding box center [769, 218] width 73 height 16
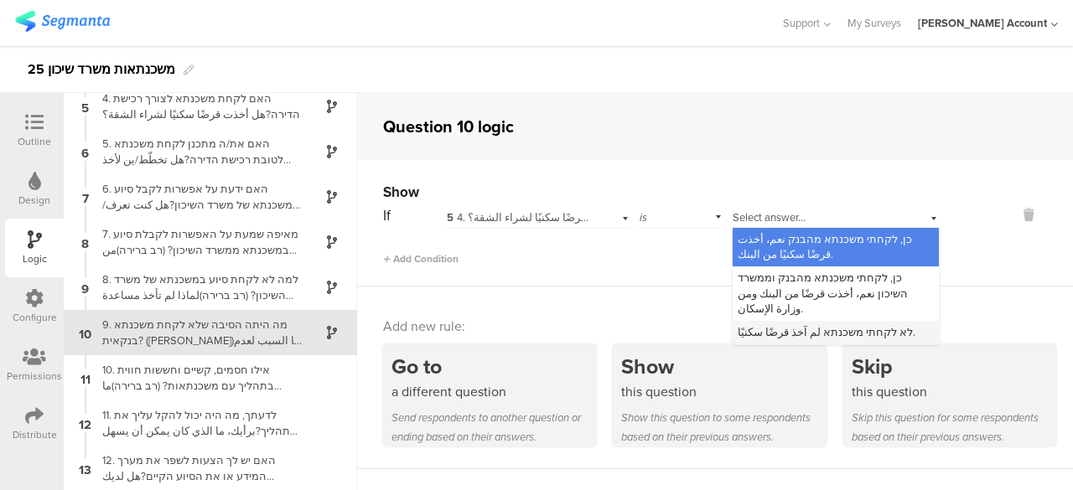
click at [803, 324] on span "לא לקחתי משכנתא لم آخذ قرضًا سكنيًا." at bounding box center [827, 332] width 178 height 16
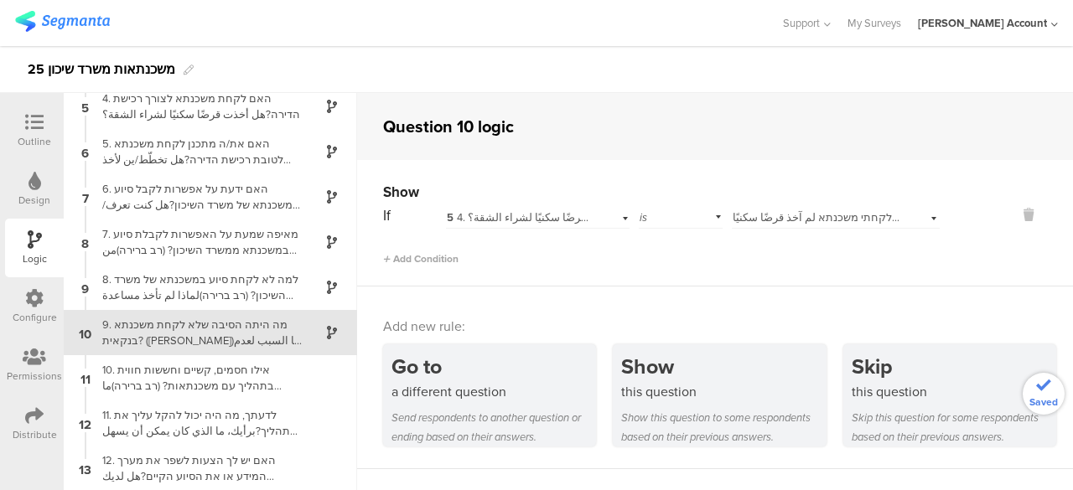
click at [785, 293] on div "Add new rule: Go to a different question Send respondents to another question o…" at bounding box center [715, 378] width 716 height 183
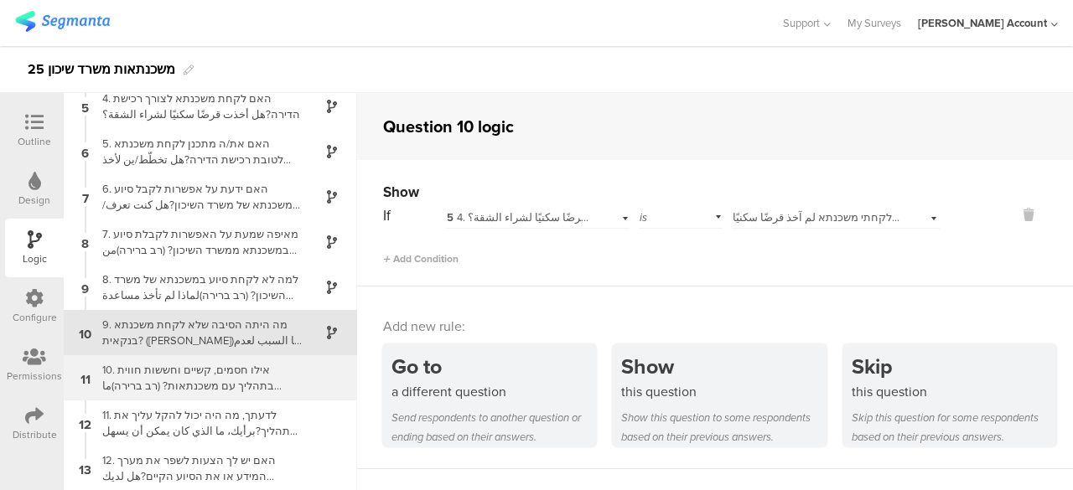
click at [251, 372] on div "10. אילו חסמים, קשיים וחששות חווית בתהליך עם משכנתאות? (רב ברירה)ما العوائق أو …" at bounding box center [197, 378] width 210 height 32
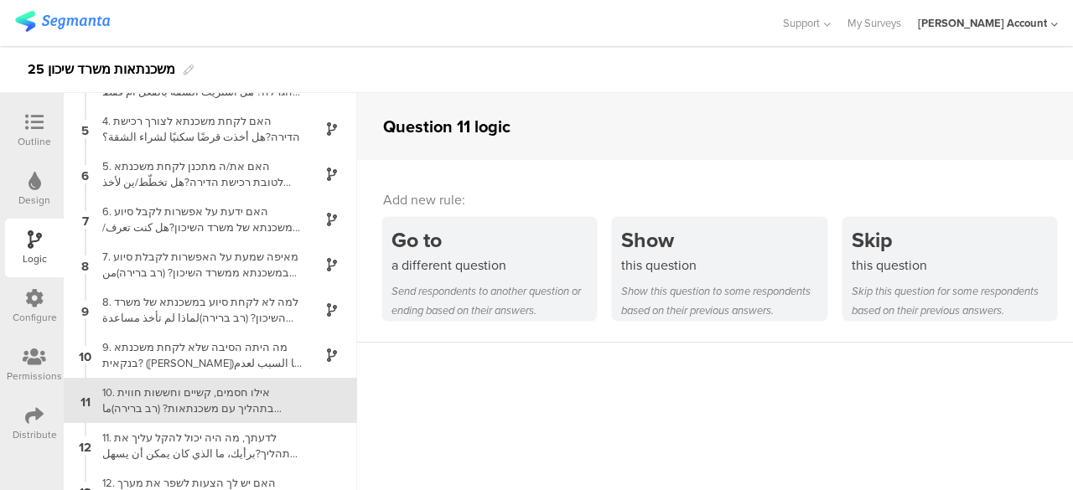
scroll to position [190, 0]
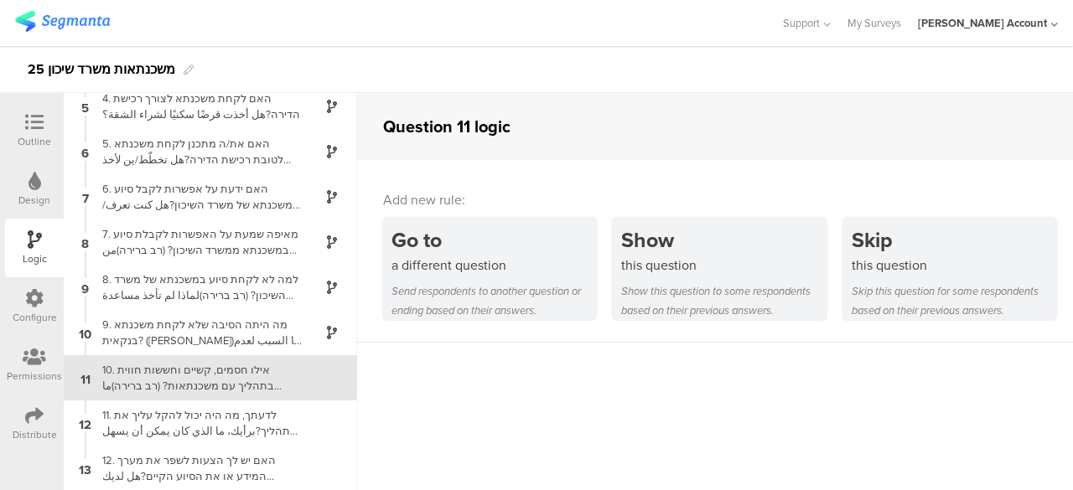
click at [42, 126] on icon at bounding box center [34, 122] width 18 height 18
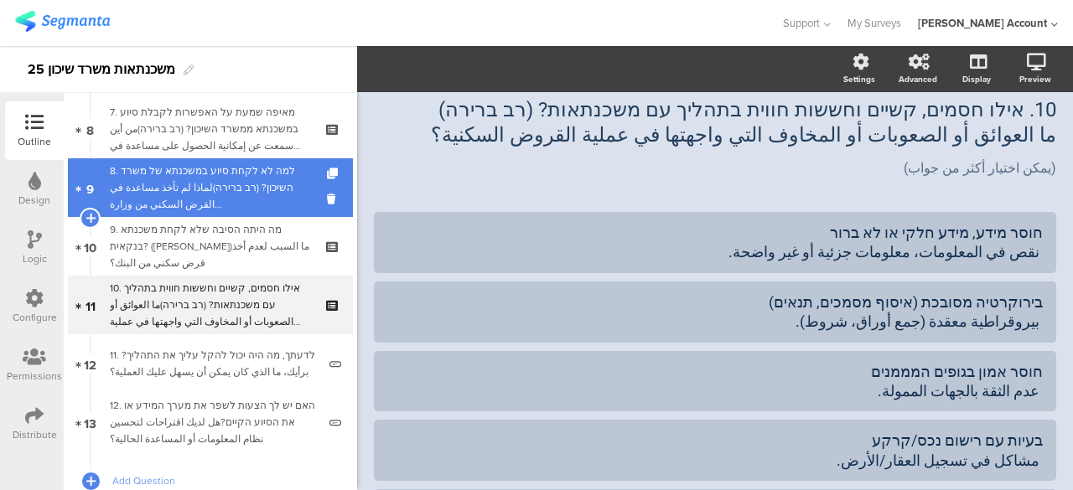
scroll to position [484, 0]
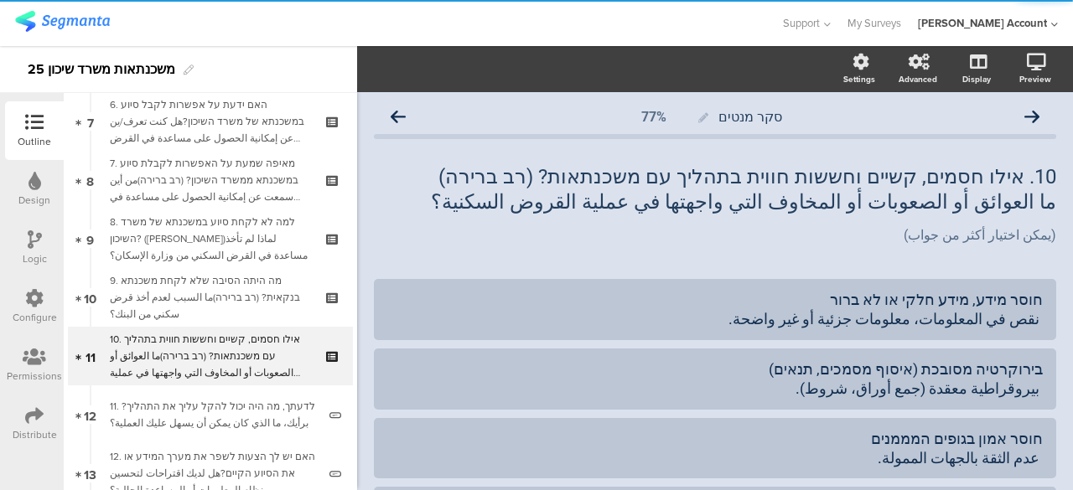
scroll to position [484, 0]
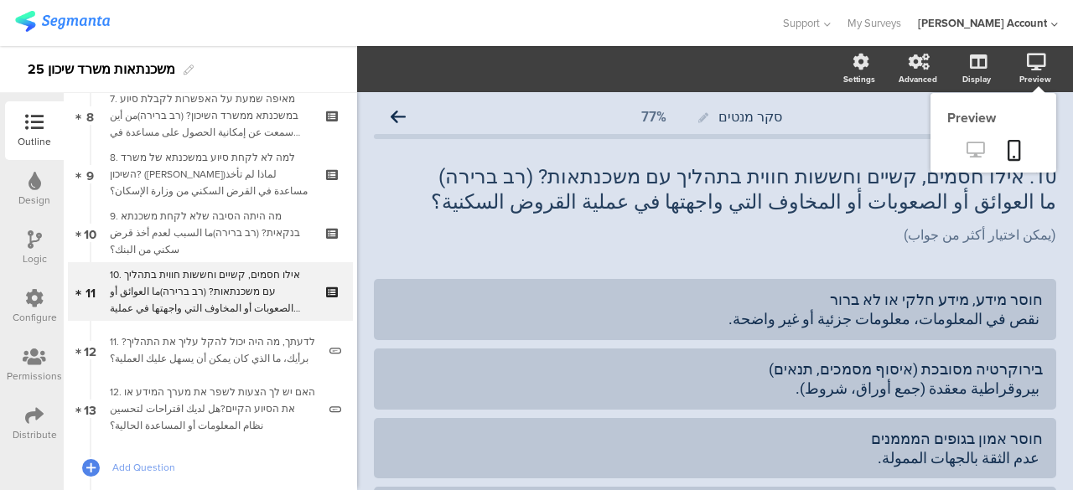
click at [966, 143] on icon at bounding box center [975, 150] width 18 height 16
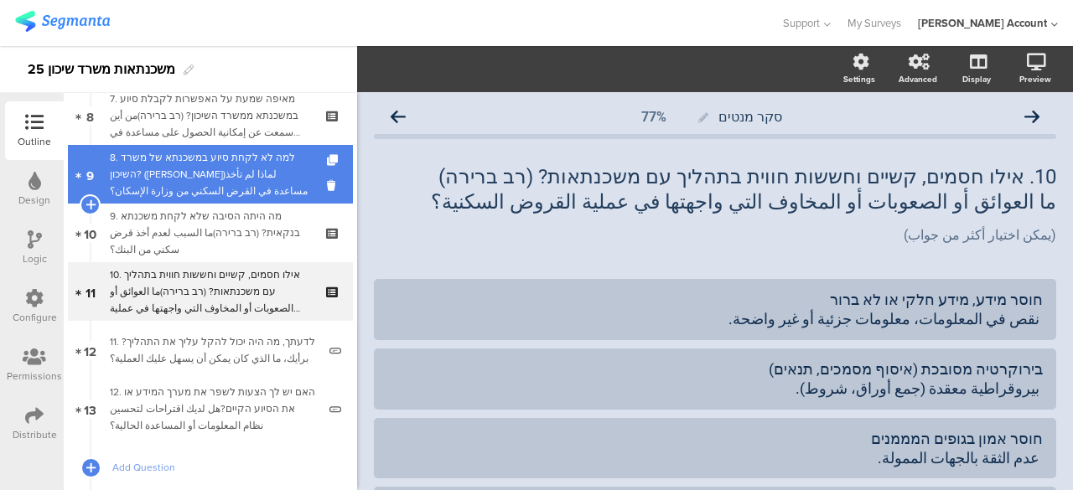
click at [225, 161] on div "8. למה לא לקחת סיוע במשכנתא של משרד השיכון? (רב ברירה)لماذا لم تأخذ مساعدة في ا…" at bounding box center [210, 174] width 200 height 50
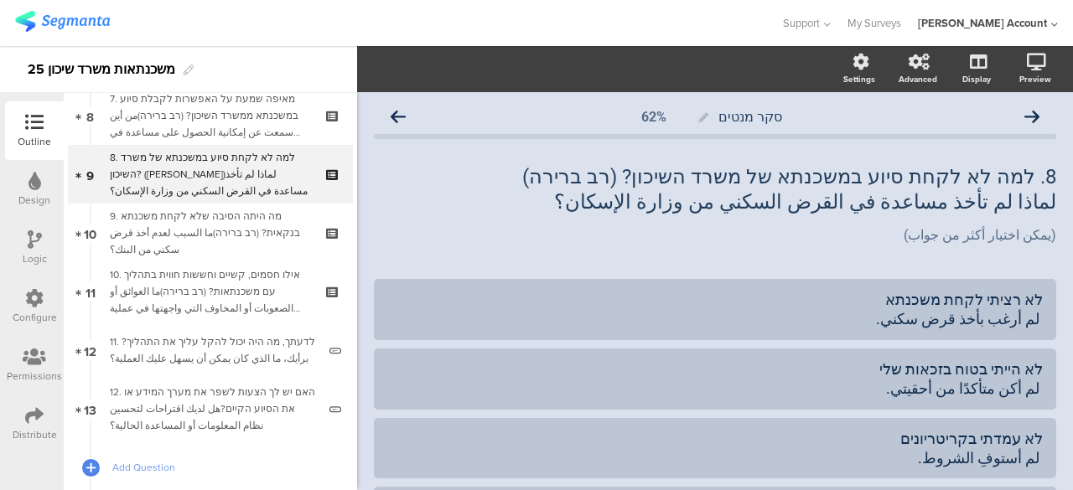
click at [28, 235] on icon at bounding box center [35, 239] width 14 height 18
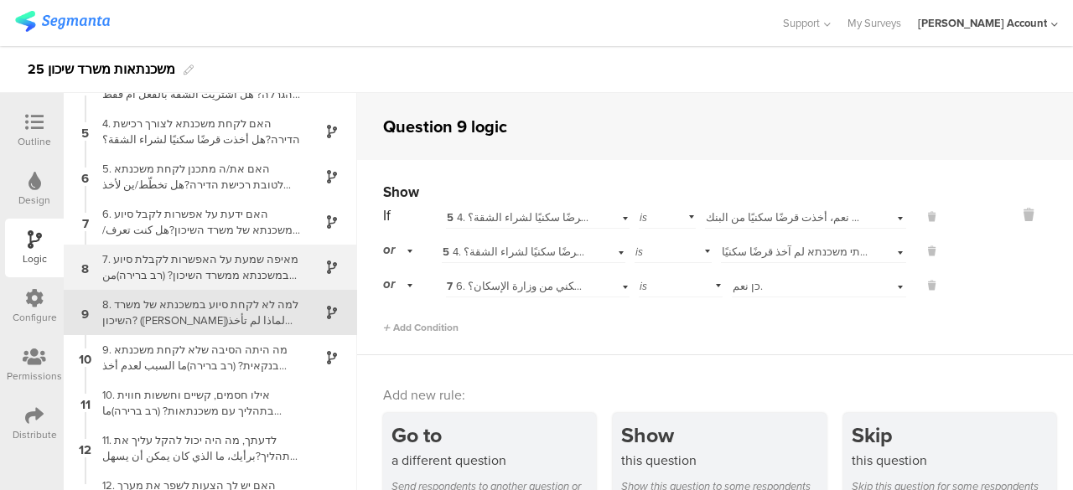
scroll to position [186, 0]
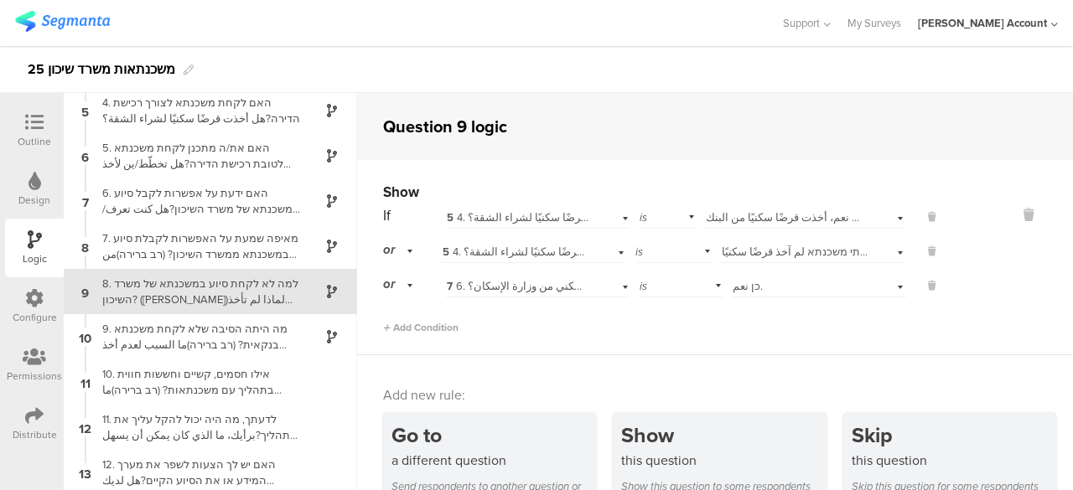
click at [702, 249] on div "is" at bounding box center [672, 250] width 77 height 26
click at [530, 334] on div "Add Condition" at bounding box center [661, 320] width 557 height 29
click at [700, 251] on div "is" at bounding box center [672, 250] width 77 height 26
click at [664, 293] on div "is not" at bounding box center [672, 297] width 75 height 23
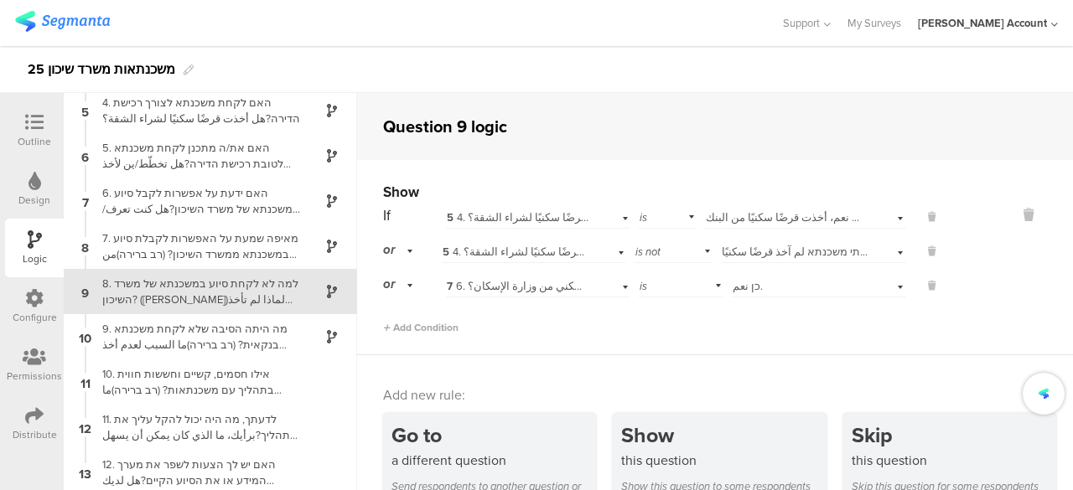
click at [746, 253] on span "לא לקחתי משכנתא لم آخذ قرضًا سكنيًا." at bounding box center [811, 252] width 178 height 16
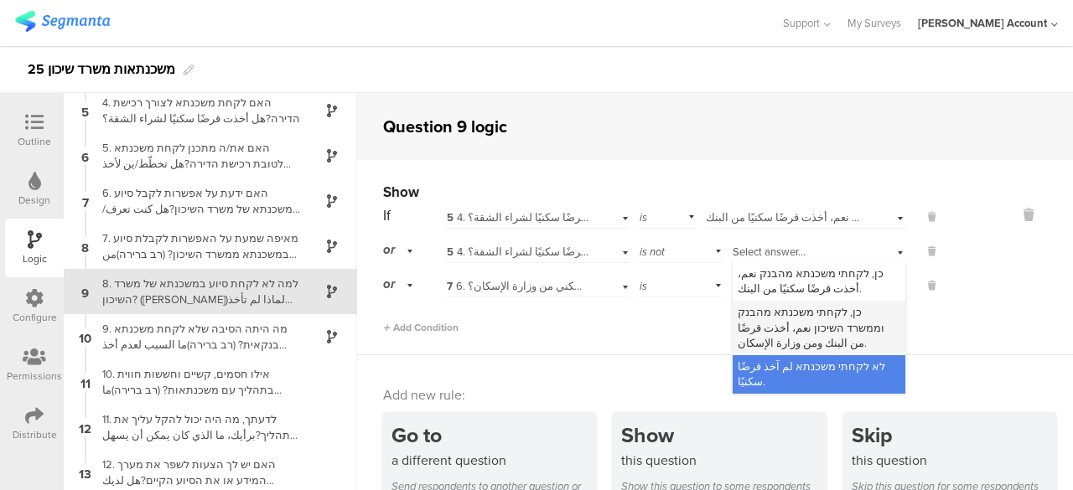
click at [781, 319] on span "כן, לקחתי משכנתא מהבנק וממשרד השיכון نعم، أخذت قرضًا من البنك ومن وزارة الإسكان." at bounding box center [811, 327] width 147 height 46
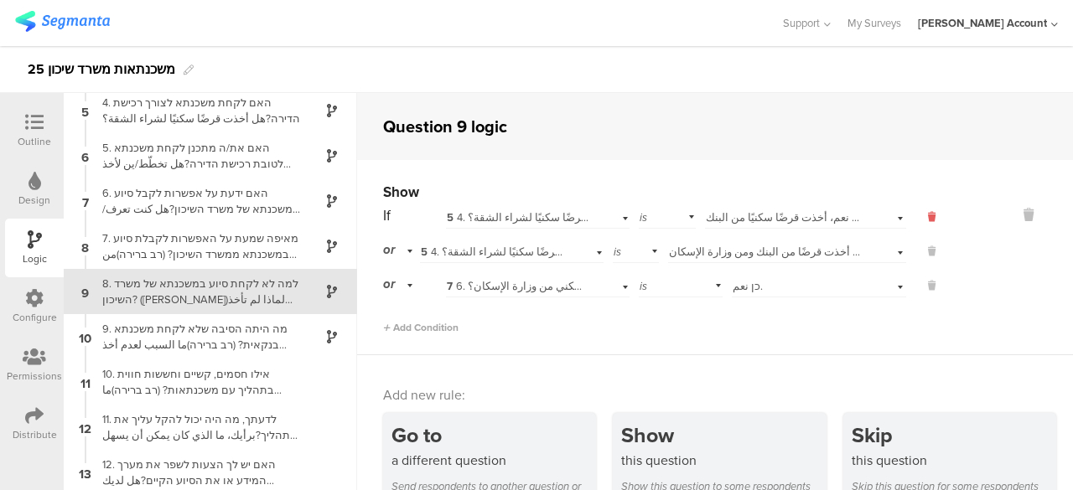
click at [928, 215] on icon at bounding box center [932, 217] width 8 height 15
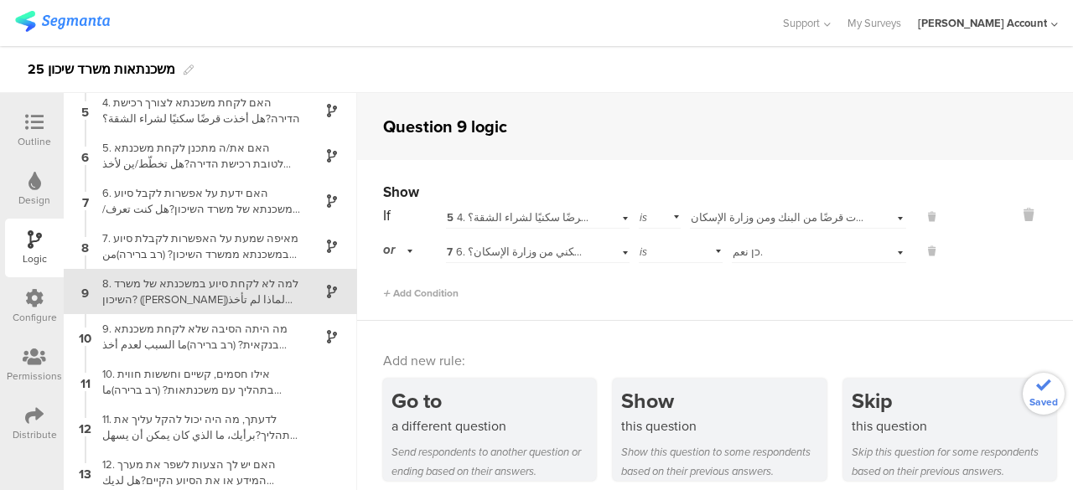
click at [838, 299] on div "Add Condition" at bounding box center [661, 286] width 557 height 29
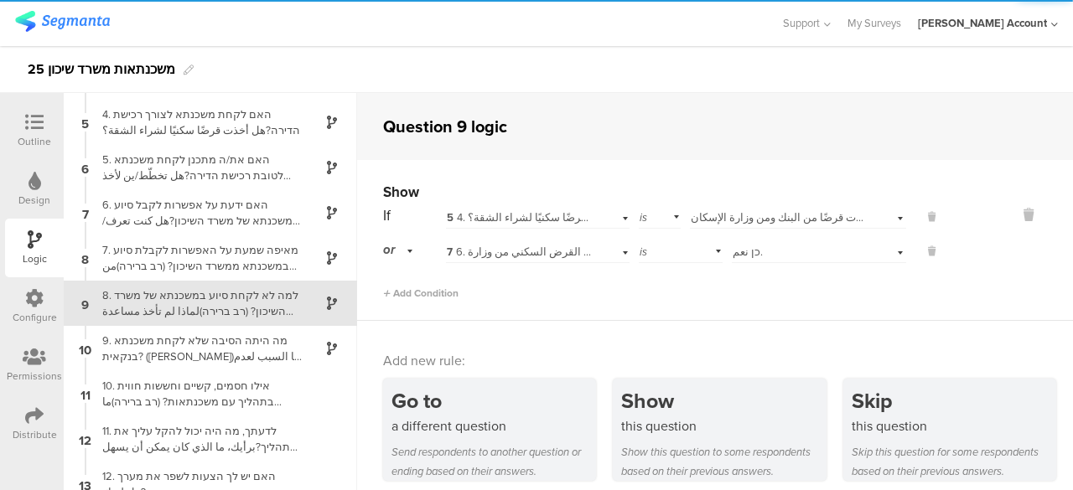
scroll to position [186, 0]
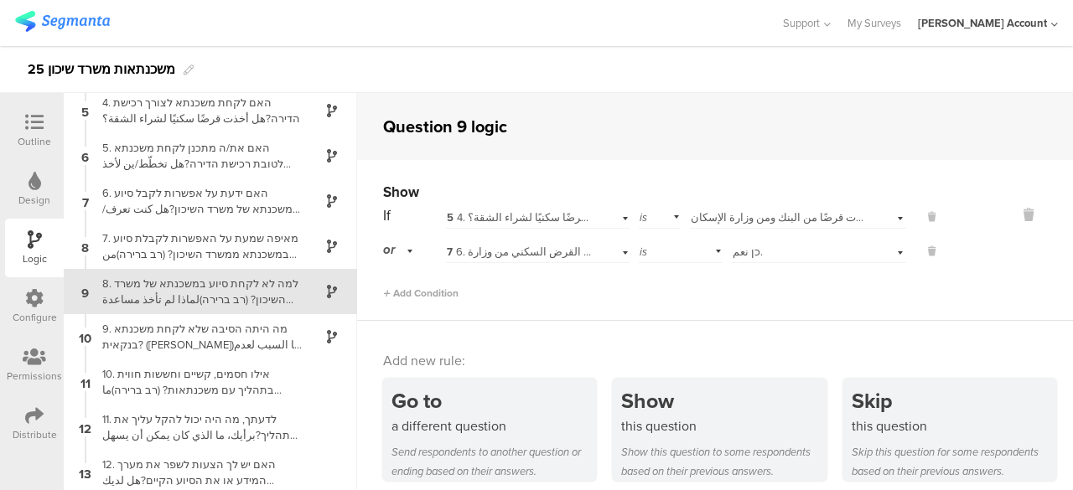
click at [553, 252] on span "7 6. האם ידעת על אפשרות לקבל סיוע במשכנתא של משרד השיכון?هل كنت تعرف/ين عن إمكا…" at bounding box center [844, 252] width 794 height 16
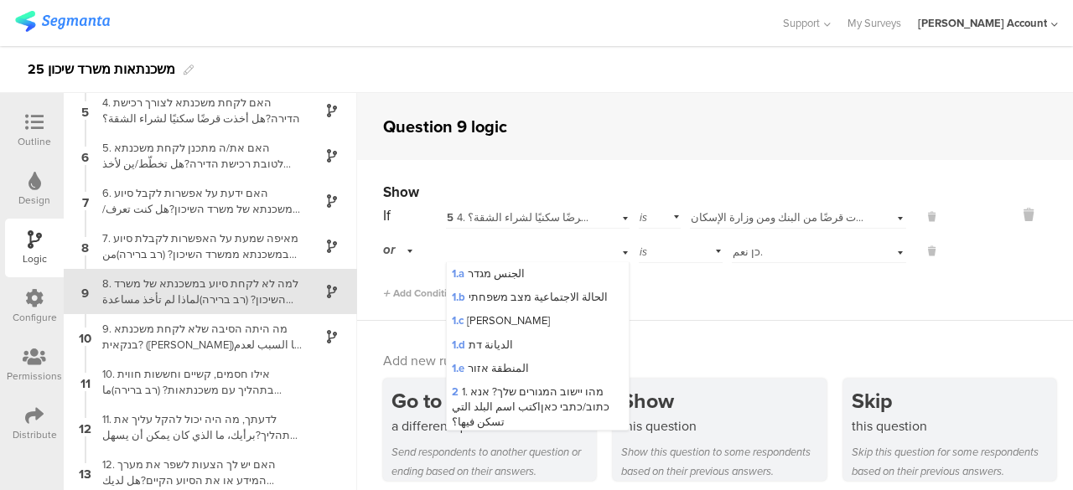
click at [816, 295] on div "Add Condition" at bounding box center [661, 286] width 557 height 29
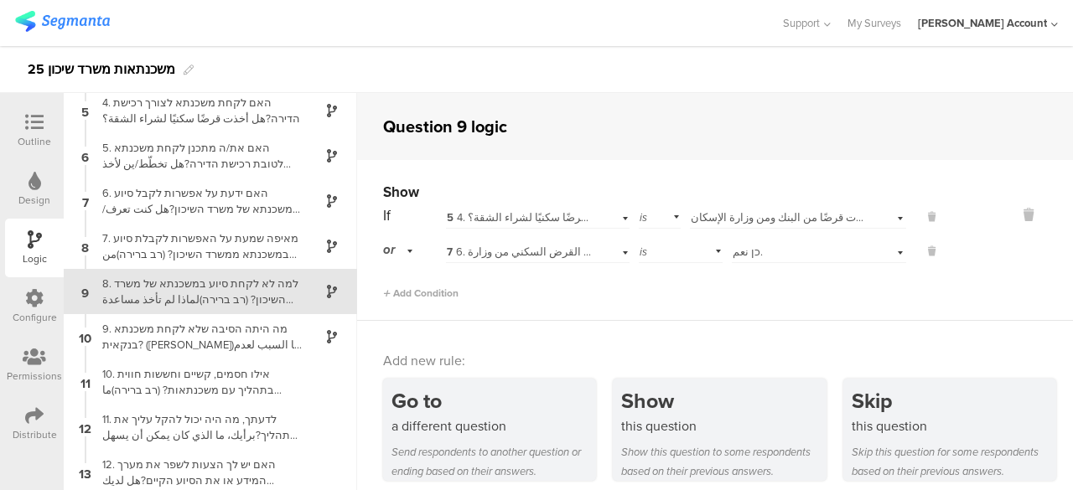
click at [411, 251] on div "or" at bounding box center [400, 250] width 35 height 26
click at [406, 294] on span "and" at bounding box center [398, 297] width 18 height 16
click at [536, 280] on div "Add Condition" at bounding box center [661, 286] width 557 height 29
click at [516, 307] on div "Show If 5 4. האם לקחת משכנתא לצורך רכישת הדירה?هل أخذت قرضًا سكنيًا لشراء الشقة…" at bounding box center [715, 240] width 716 height 161
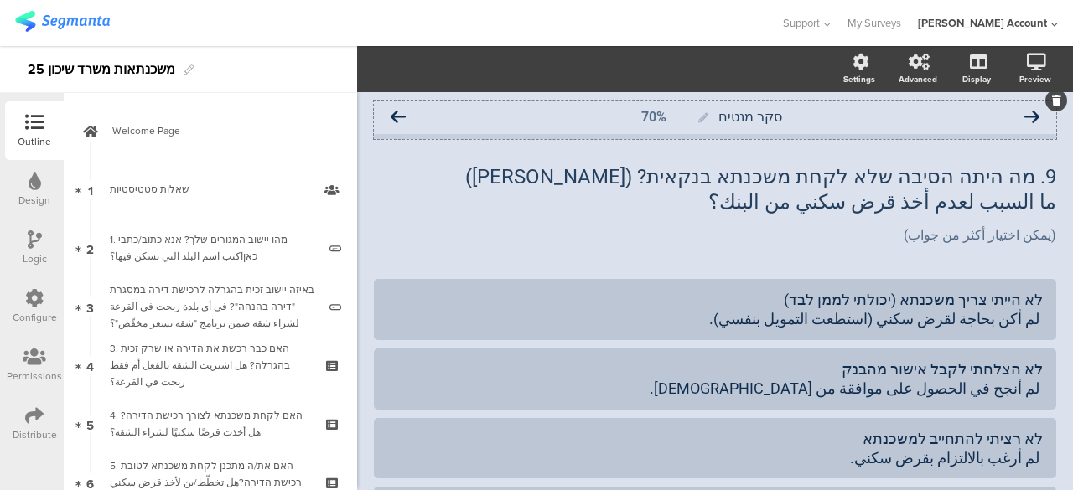
scroll to position [275, 0]
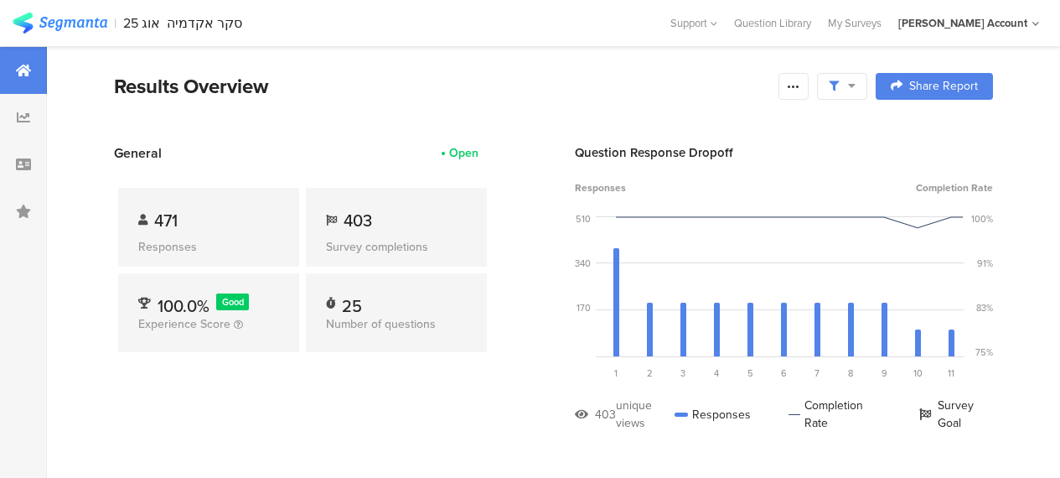
scroll to position [3594, 0]
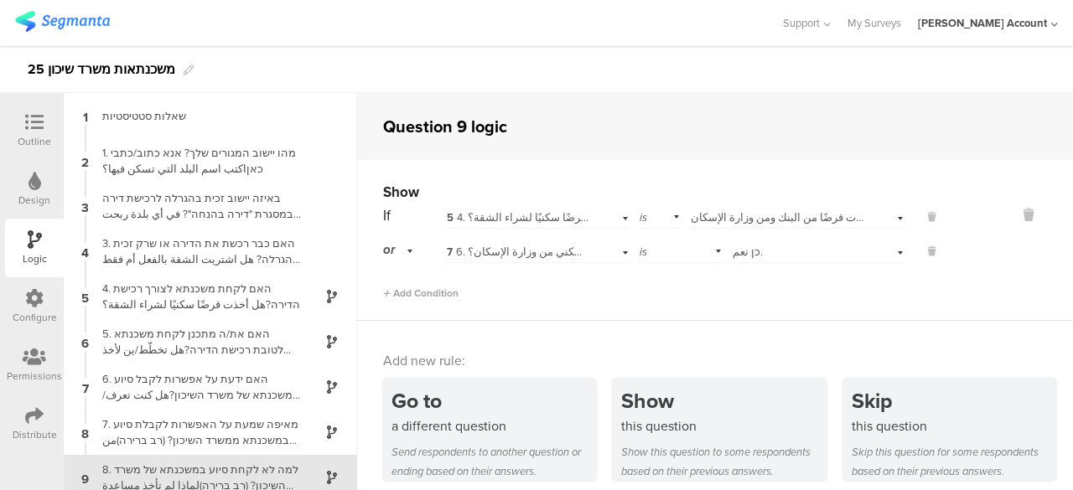
click at [28, 120] on icon at bounding box center [34, 122] width 18 height 18
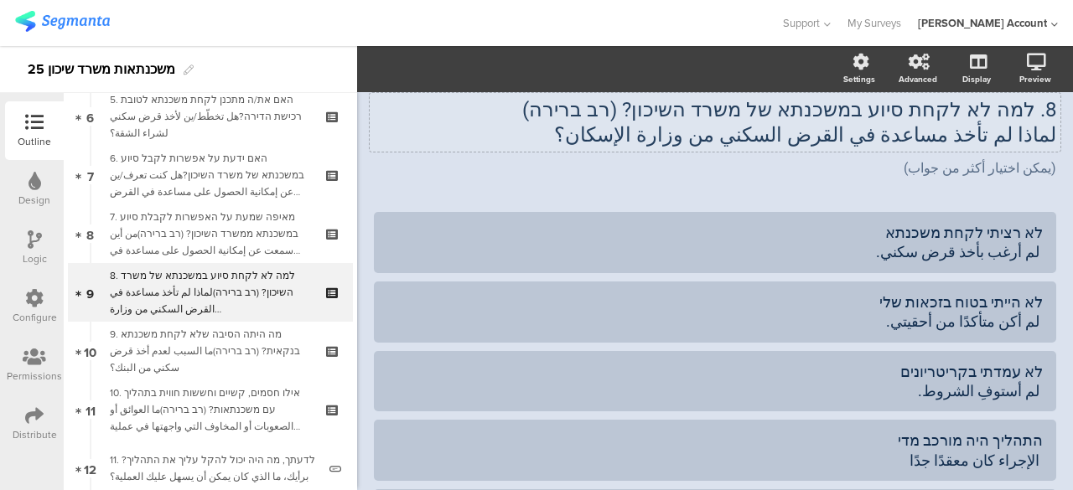
scroll to position [367, 0]
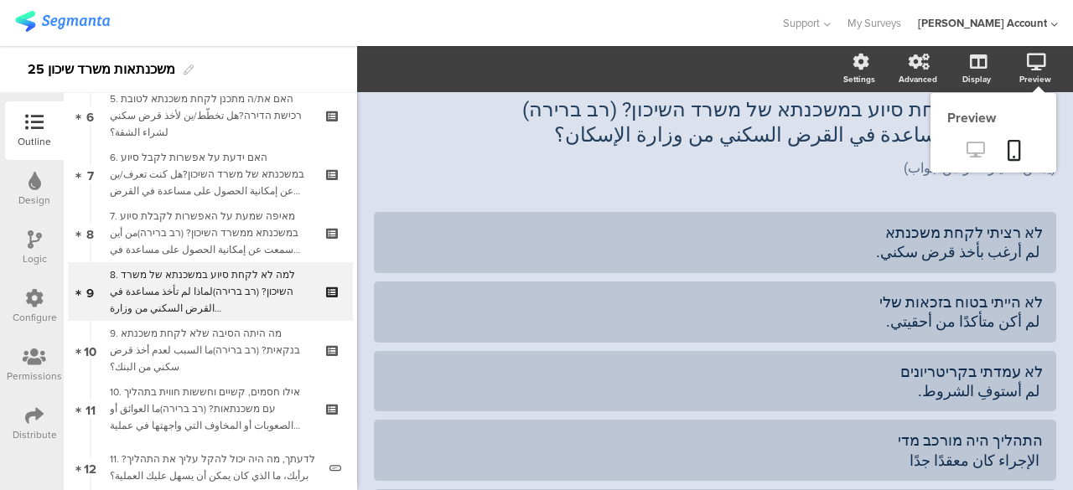
click at [966, 150] on icon at bounding box center [975, 150] width 18 height 16
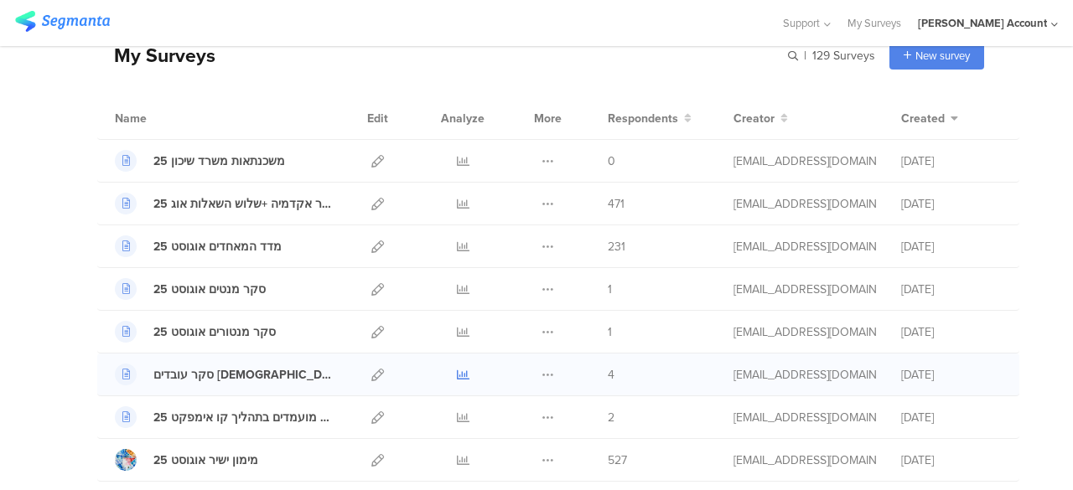
scroll to position [168, 0]
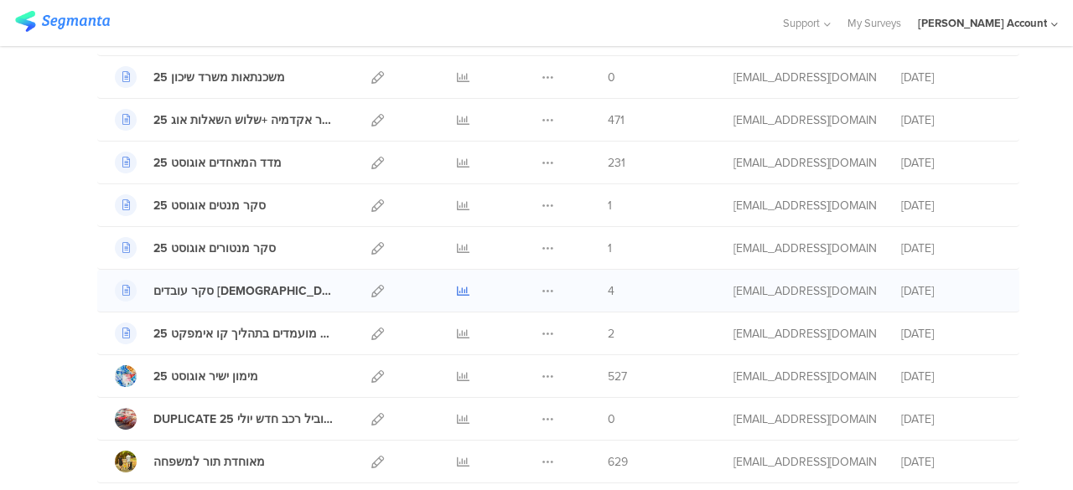
click at [457, 291] on icon at bounding box center [463, 291] width 13 height 13
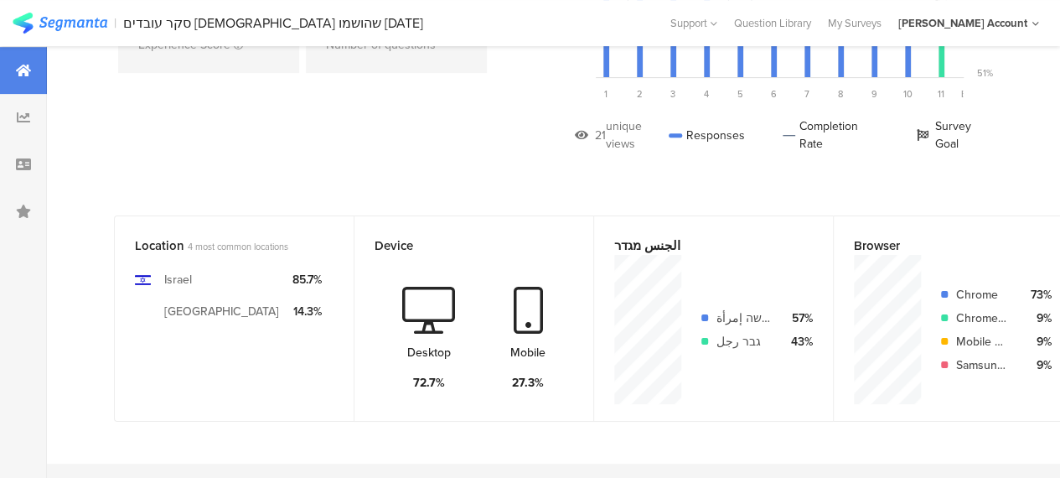
scroll to position [168, 0]
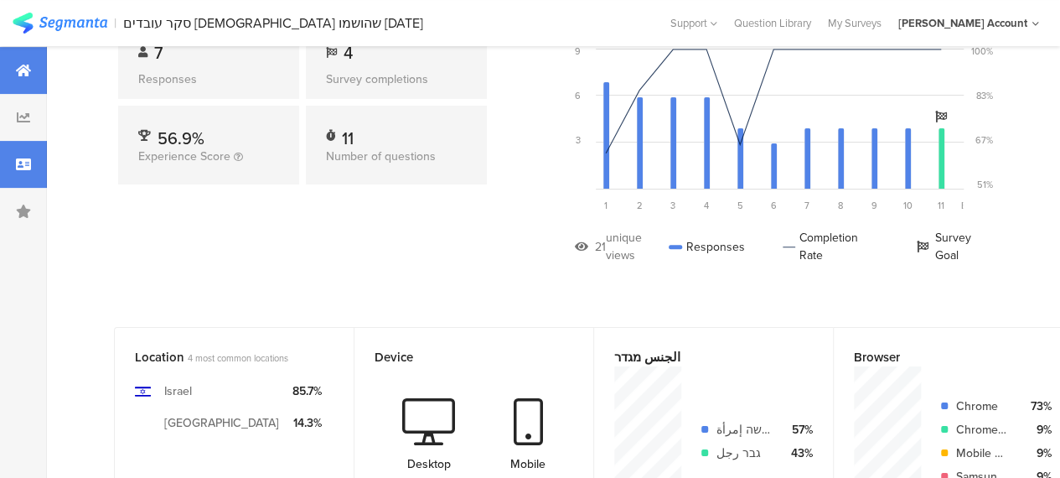
click at [28, 159] on icon at bounding box center [23, 164] width 15 height 13
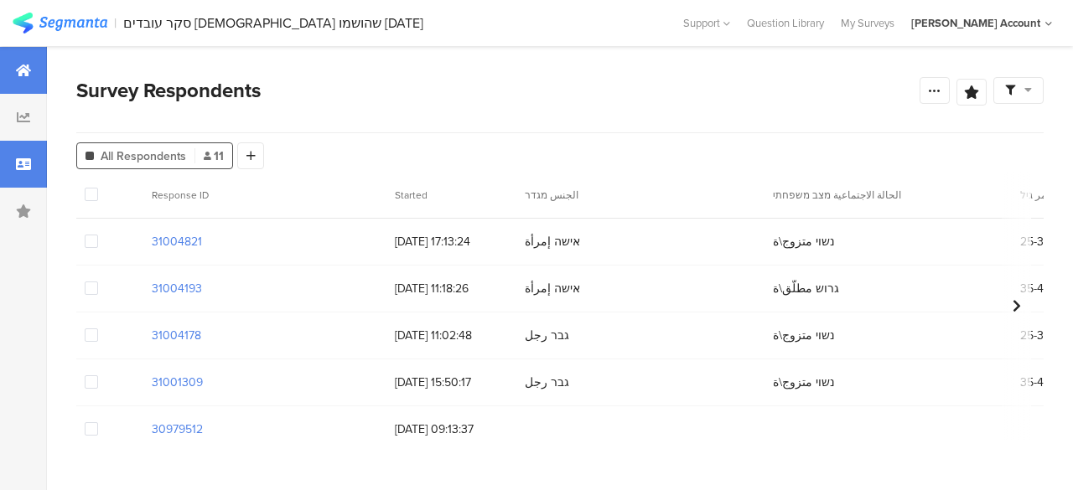
click at [27, 64] on icon at bounding box center [23, 70] width 15 height 13
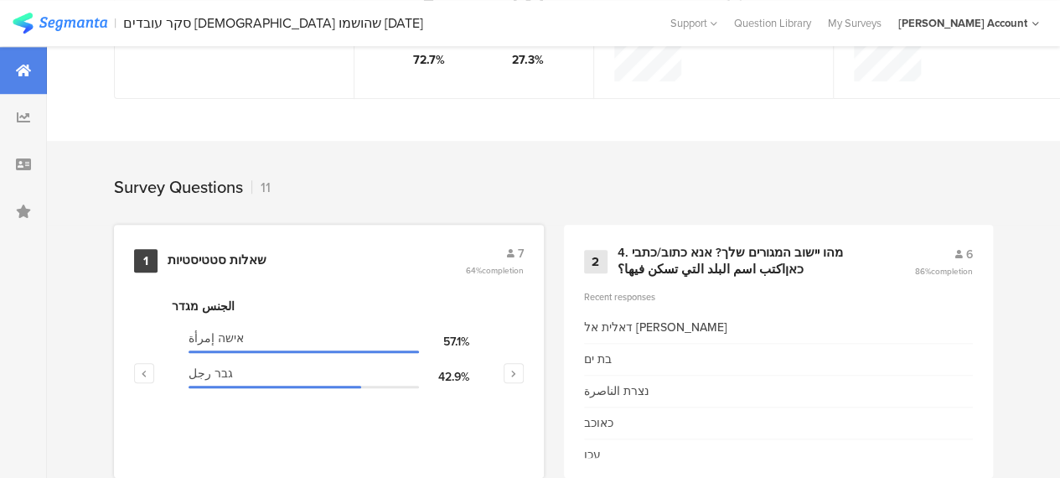
scroll to position [671, 0]
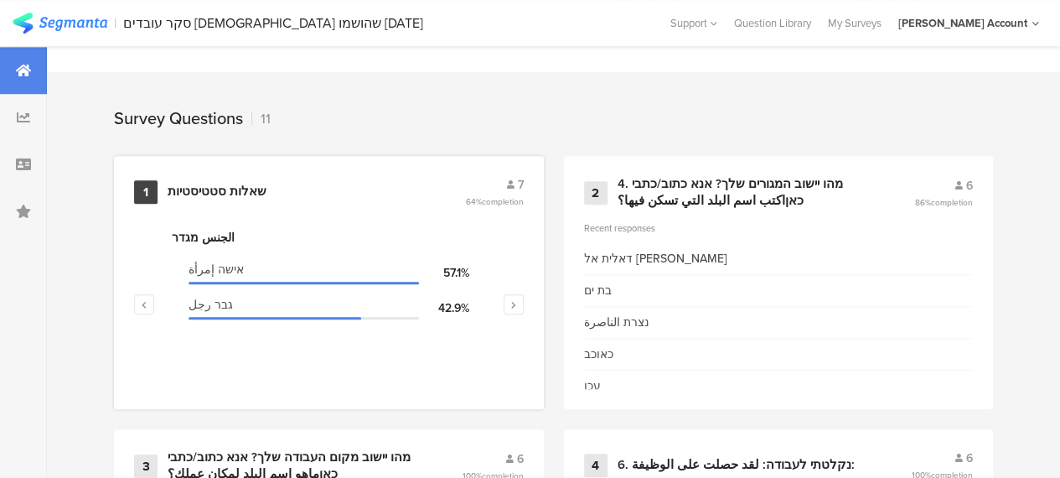
click at [214, 193] on div "שאלות סטטיסטיות" at bounding box center [217, 192] width 99 height 17
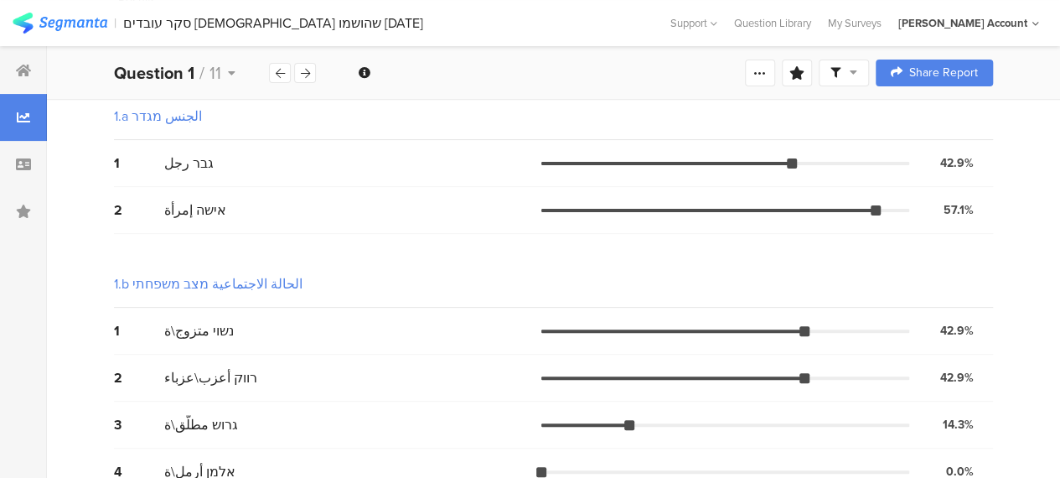
scroll to position [168, 0]
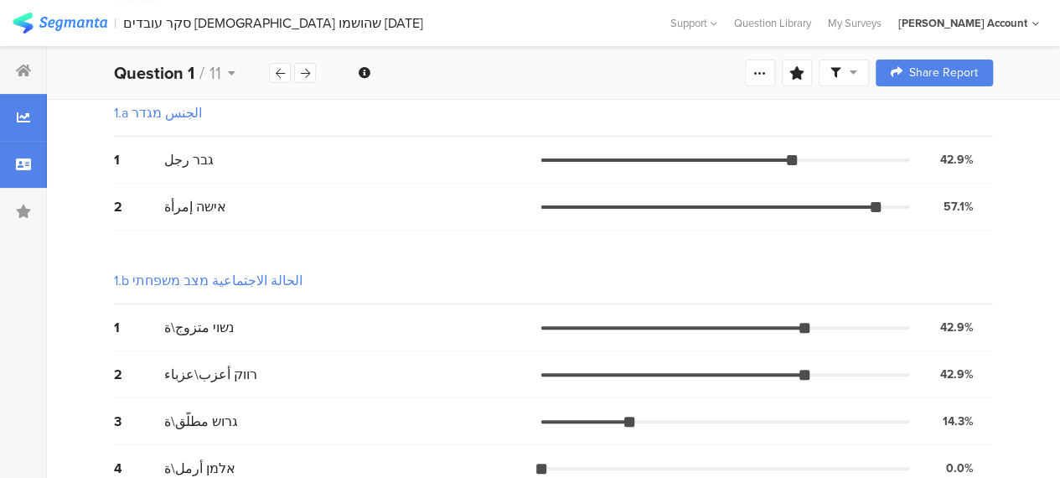
click at [19, 167] on icon at bounding box center [23, 164] width 15 height 13
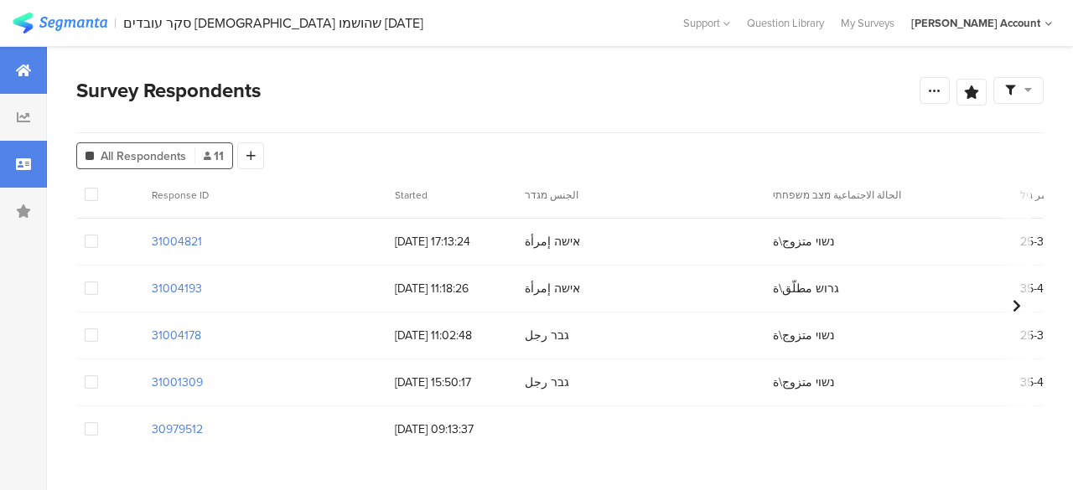
click at [23, 75] on icon at bounding box center [23, 70] width 15 height 13
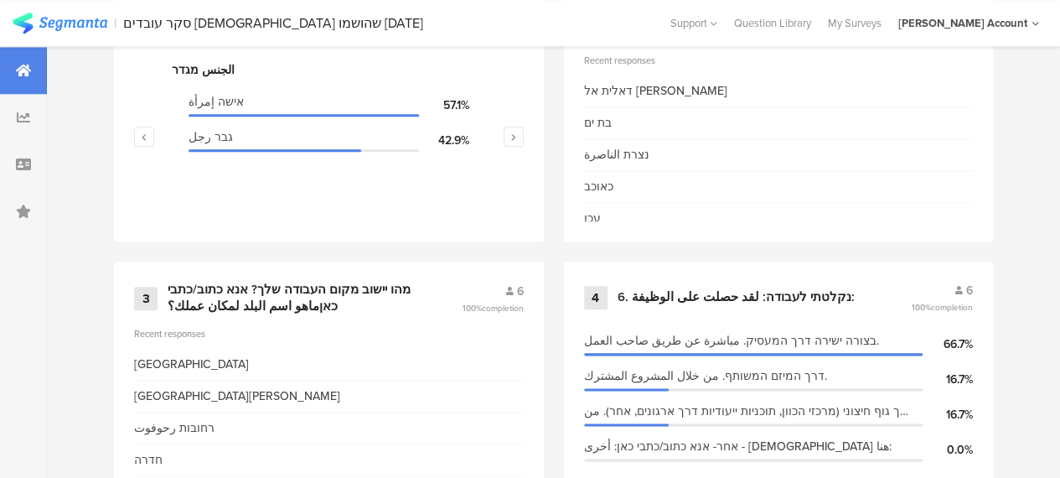
scroll to position [1006, 0]
